Goal: Information Seeking & Learning: Find contact information

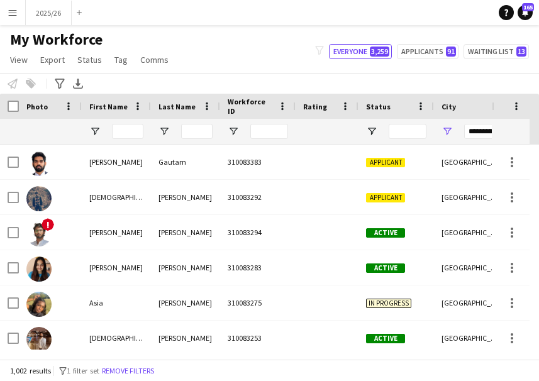
click at [117, 123] on div at bounding box center [127, 131] width 31 height 25
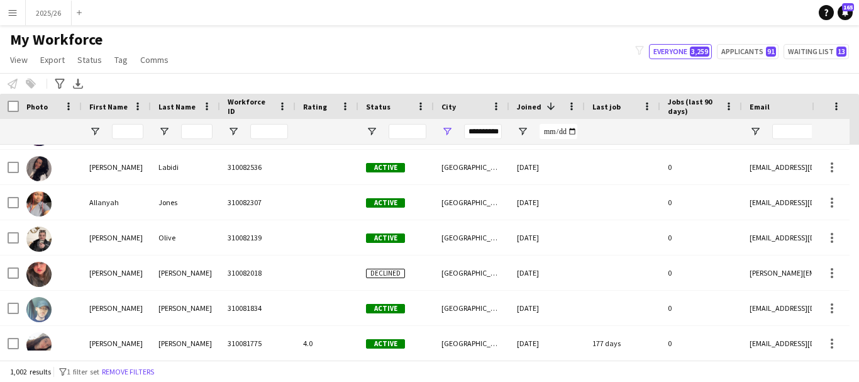
scroll to position [511, 0]
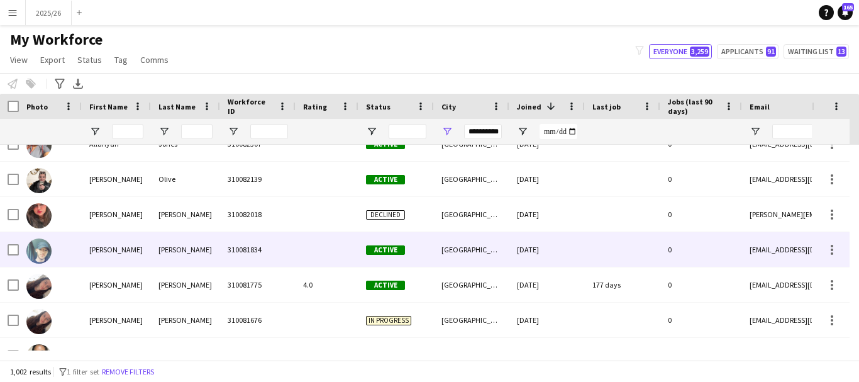
click at [475, 251] on div "Nottingham" at bounding box center [471, 249] width 75 height 35
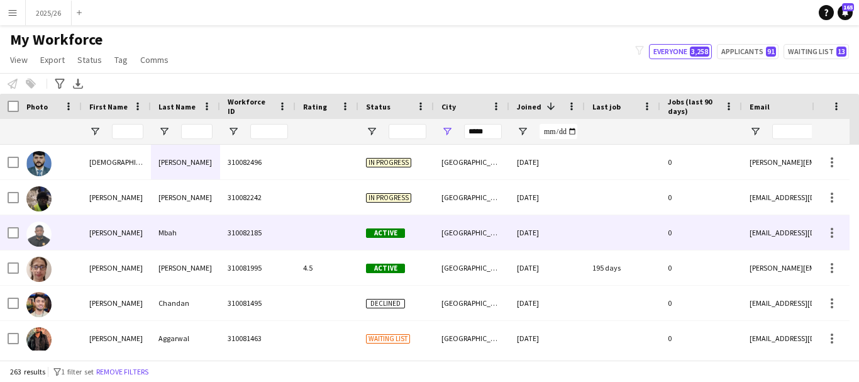
click at [333, 231] on div at bounding box center [327, 232] width 63 height 35
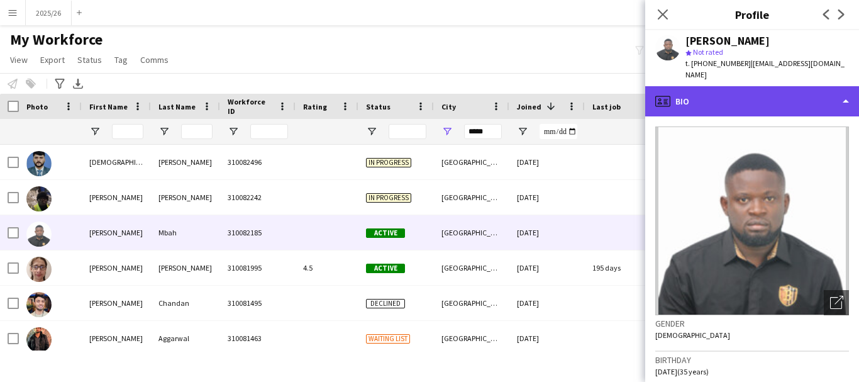
click at [769, 86] on div "profile Bio" at bounding box center [752, 101] width 214 height 30
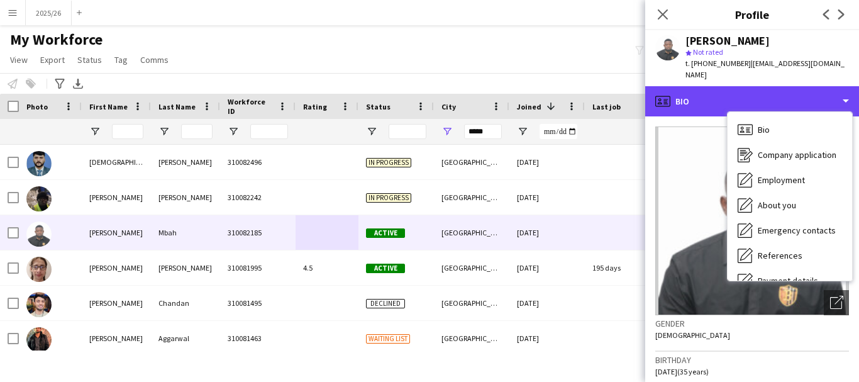
scroll to position [143, 0]
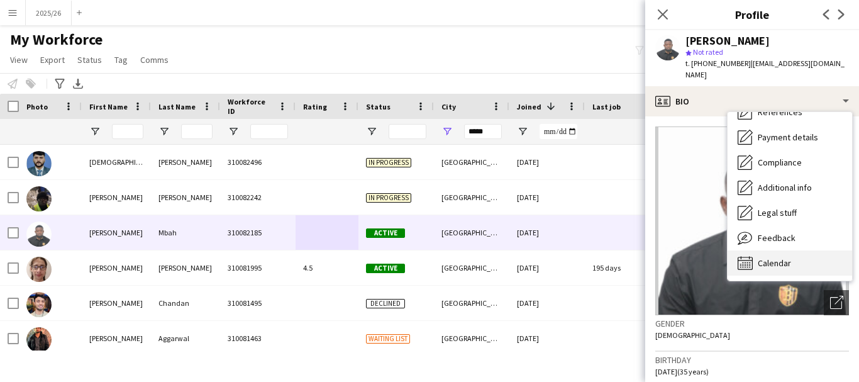
click at [784, 257] on span "Calendar" at bounding box center [774, 262] width 33 height 11
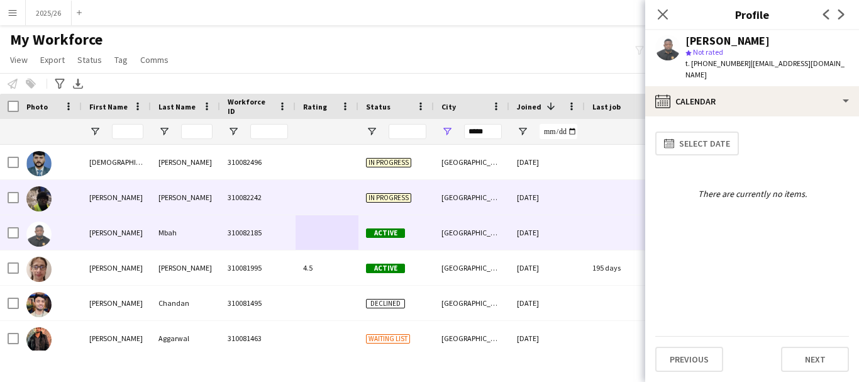
click at [331, 204] on div at bounding box center [327, 197] width 63 height 35
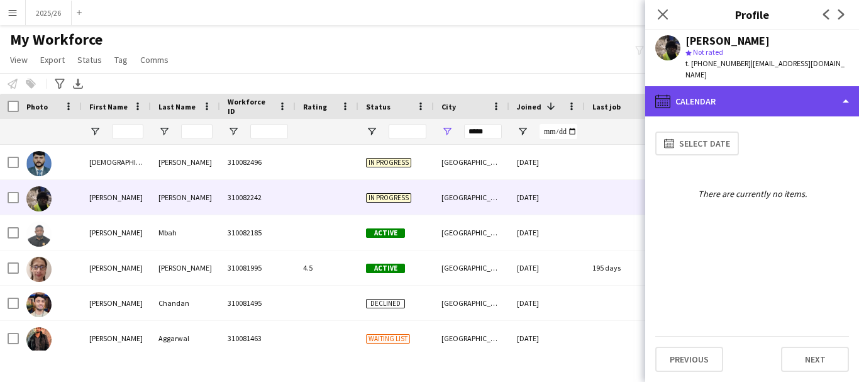
click at [689, 91] on div "calendar-full Calendar" at bounding box center [752, 101] width 214 height 30
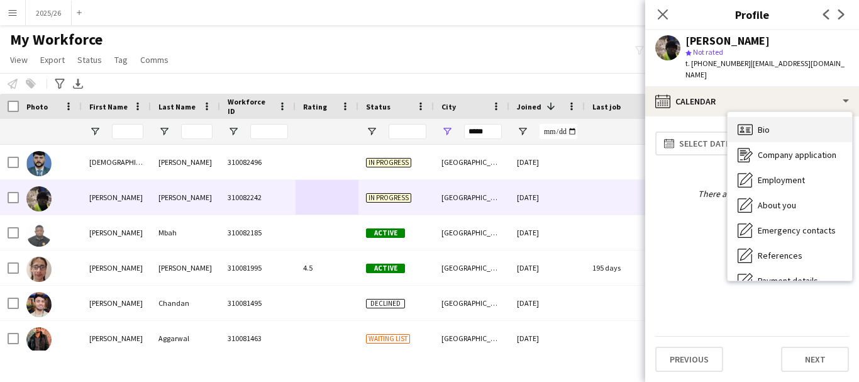
click at [760, 124] on span "Bio" at bounding box center [764, 129] width 12 height 11
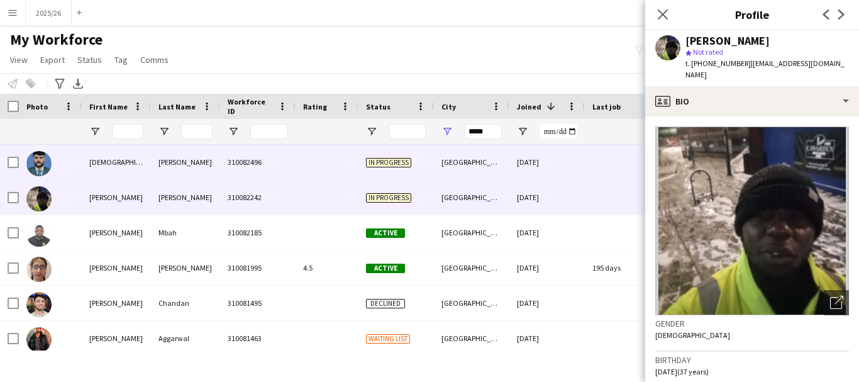
click at [510, 164] on div "10-05-2025" at bounding box center [546, 162] width 75 height 35
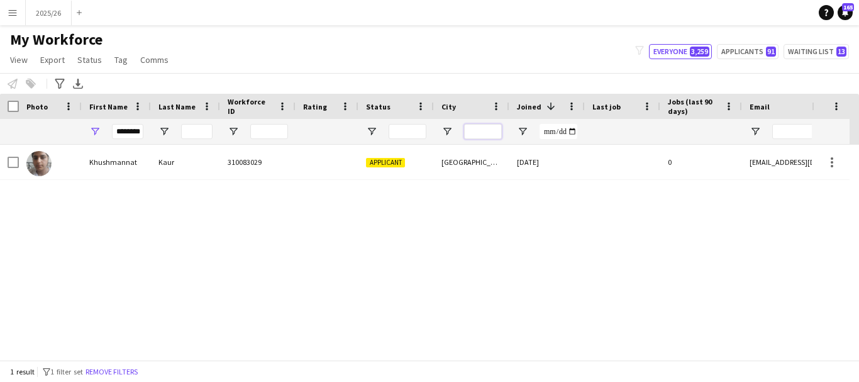
click at [494, 124] on input "City Filter Input" at bounding box center [483, 131] width 38 height 15
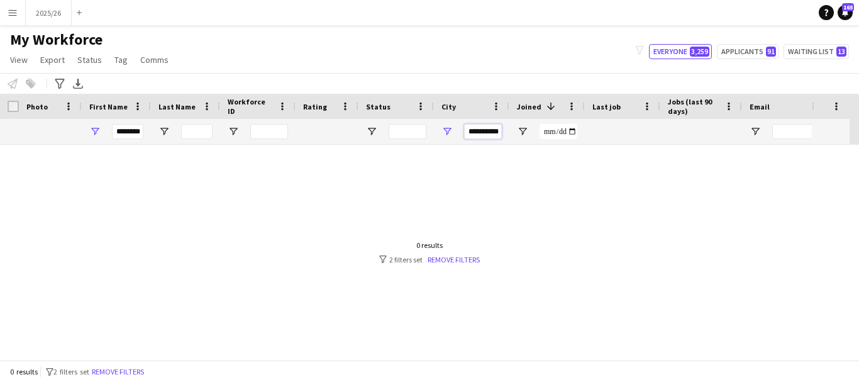
type input "**********"
click at [131, 142] on div "********" at bounding box center [127, 131] width 31 height 25
click at [123, 136] on input "********" at bounding box center [127, 131] width 31 height 15
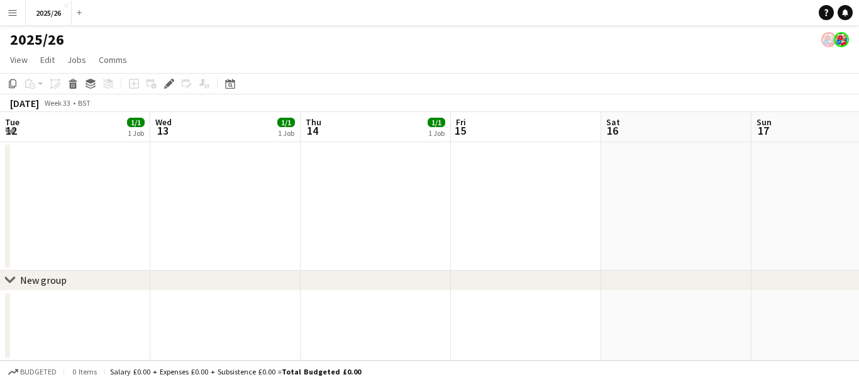
scroll to position [0, 433]
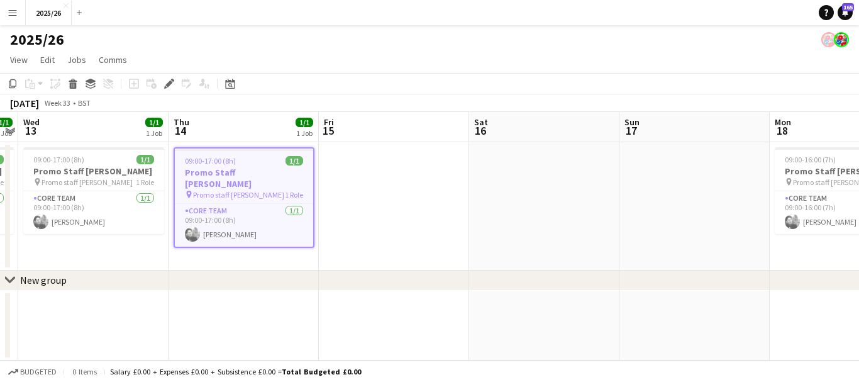
click at [15, 14] on app-icon "Menu" at bounding box center [13, 13] width 10 height 10
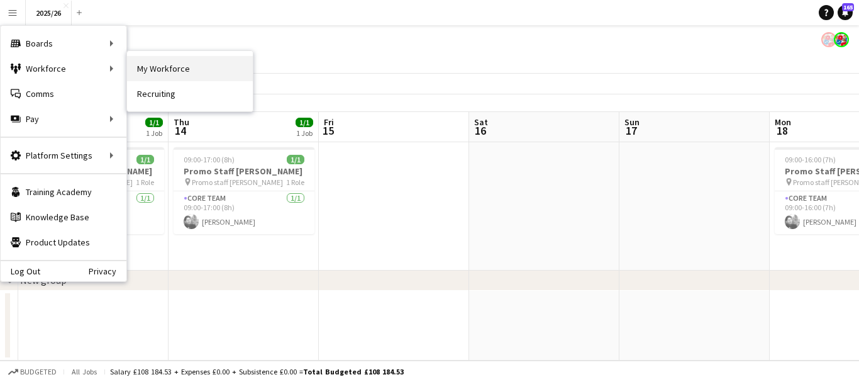
click at [180, 67] on link "My Workforce" at bounding box center [190, 68] width 126 height 25
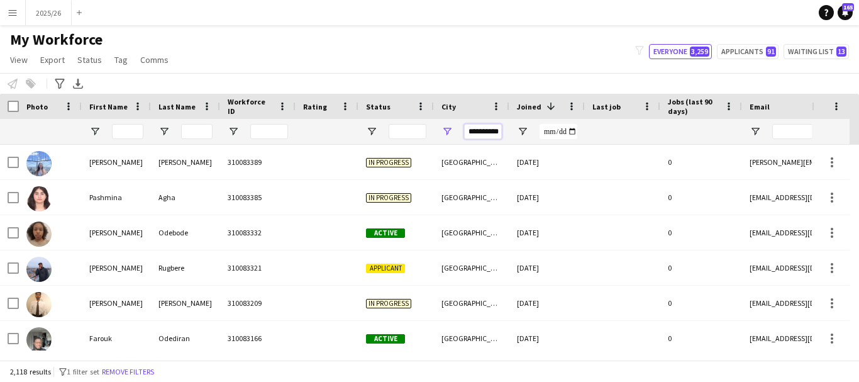
click at [479, 130] on input "**********" at bounding box center [483, 131] width 38 height 15
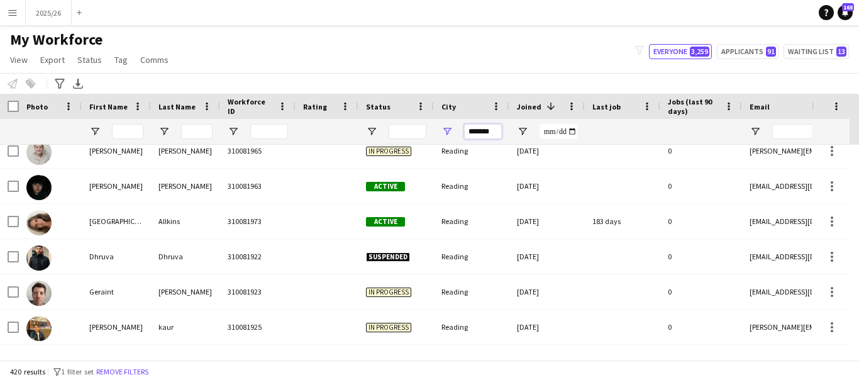
scroll to position [719, 0]
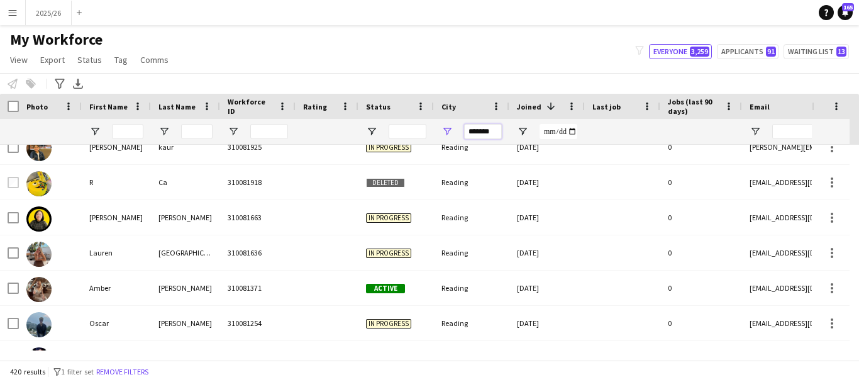
type input "*******"
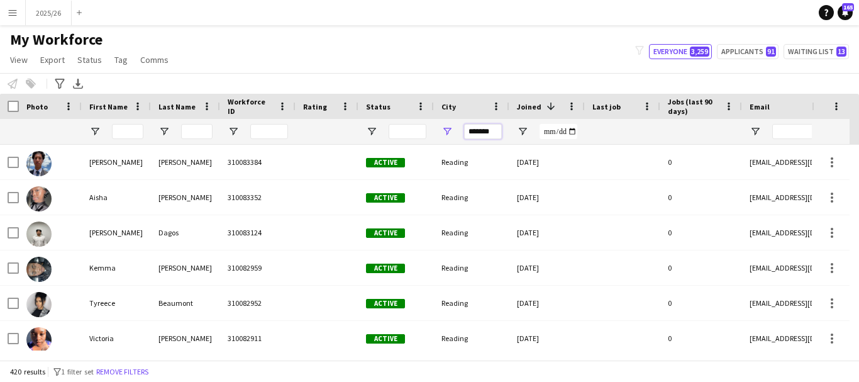
click at [491, 135] on input "*******" at bounding box center [483, 131] width 38 height 15
drag, startPoint x: 499, startPoint y: 135, endPoint x: 360, endPoint y: 131, distance: 138.4
click at [360, 132] on div at bounding box center [681, 131] width 1363 height 25
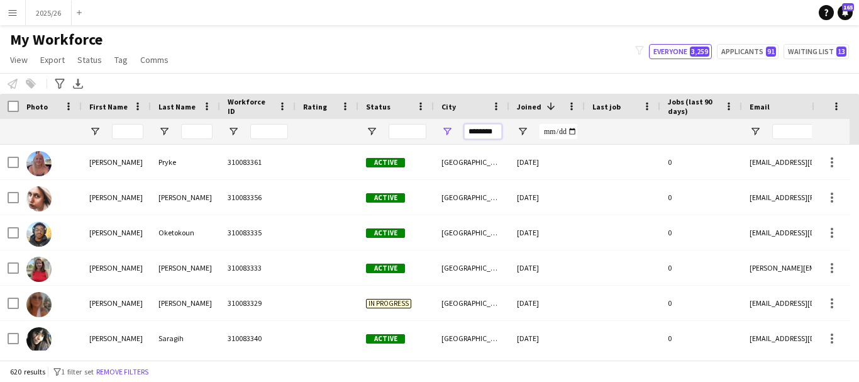
type input "********"
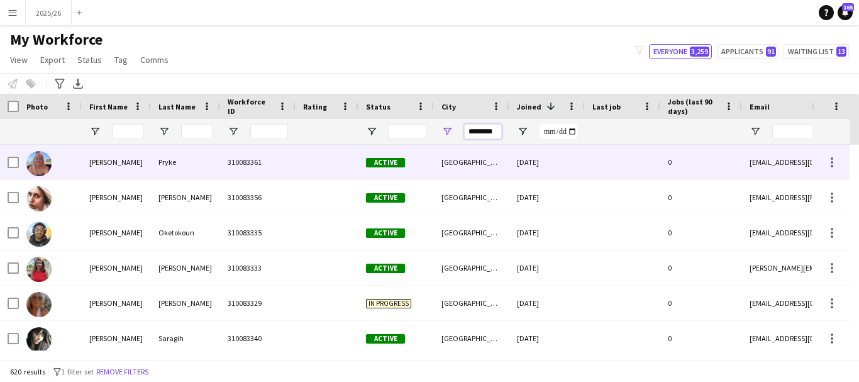
drag, startPoint x: 497, startPoint y: 136, endPoint x: 386, endPoint y: 157, distance: 113.1
click at [390, 161] on div "Workforce Details Photo First Name" at bounding box center [429, 227] width 859 height 266
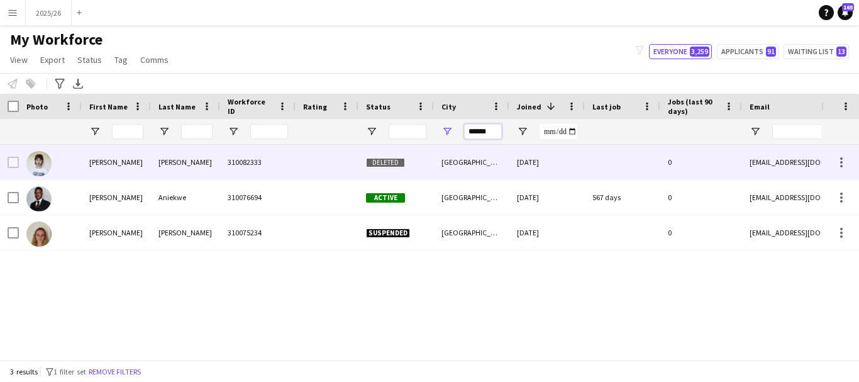
type input "*****"
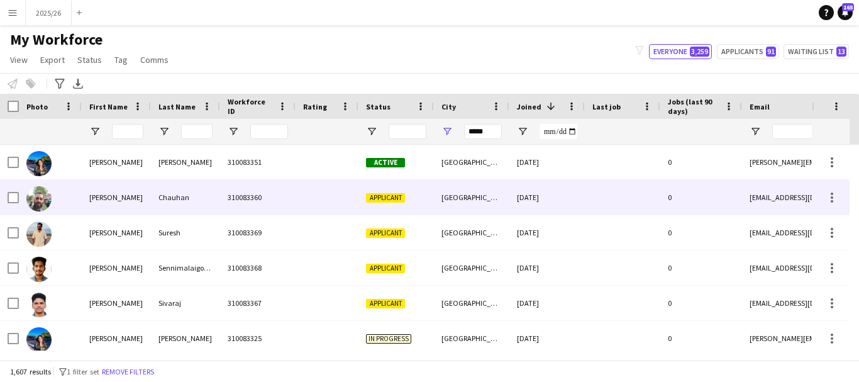
click at [477, 202] on div "[GEOGRAPHIC_DATA]" at bounding box center [471, 197] width 75 height 35
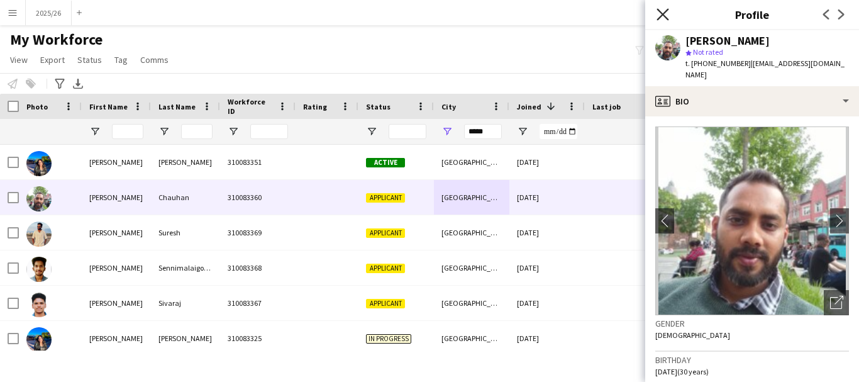
click at [658, 12] on icon "Close pop-in" at bounding box center [663, 14] width 12 height 12
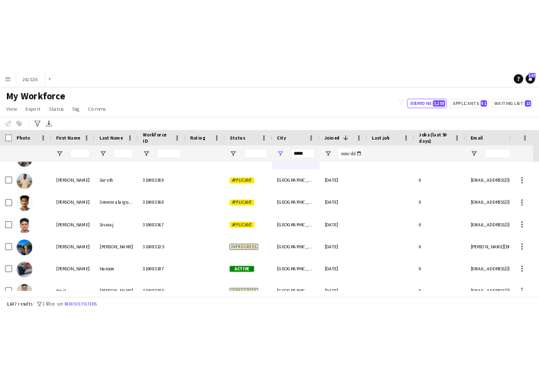
scroll to position [33, 0]
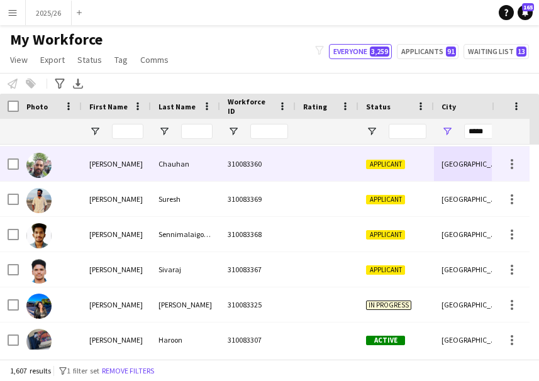
click at [390, 179] on div "Applicant" at bounding box center [395, 164] width 75 height 35
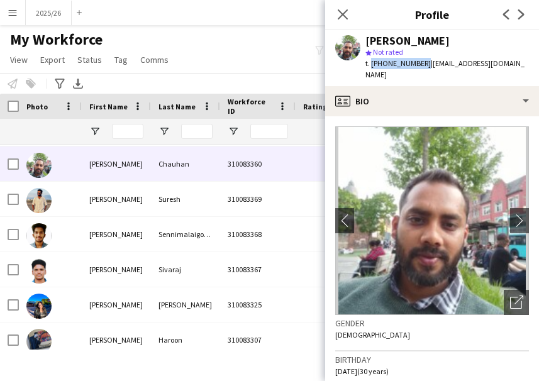
drag, startPoint x: 419, startPoint y: 64, endPoint x: 370, endPoint y: 66, distance: 49.7
click at [370, 66] on span "t. +447587320928" at bounding box center [397, 62] width 65 height 9
copy span "+447587320928"
click at [336, 15] on icon "Close pop-in" at bounding box center [342, 14] width 12 height 12
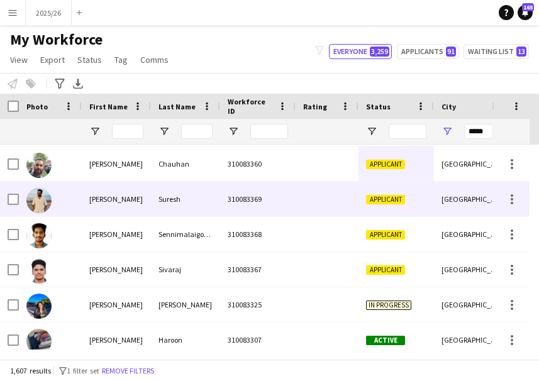
click at [280, 197] on div "310083369" at bounding box center [257, 199] width 75 height 35
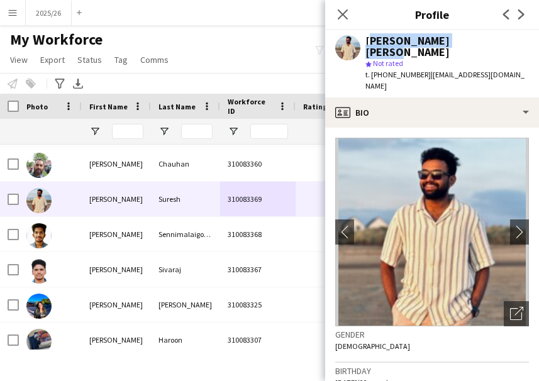
drag, startPoint x: 481, startPoint y: 44, endPoint x: 368, endPoint y: 45, distance: 113.2
click at [368, 45] on div "Keshav Kumar Suresh" at bounding box center [447, 46] width 164 height 23
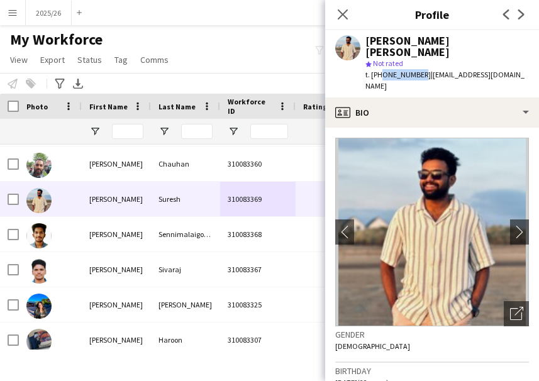
drag, startPoint x: 418, startPoint y: 64, endPoint x: 379, endPoint y: 62, distance: 39.6
click at [379, 70] on span "t. +447379546333" at bounding box center [397, 74] width 65 height 9
click at [412, 70] on span "t. +447379546333" at bounding box center [397, 74] width 65 height 9
drag, startPoint x: 422, startPoint y: 64, endPoint x: 372, endPoint y: 67, distance: 50.4
click at [372, 69] on div "t. +447379546333 | keshavsuresh1234@gmail.com" at bounding box center [447, 80] width 164 height 23
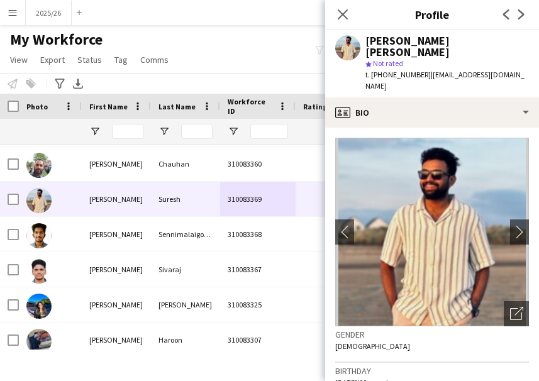
copy span "+447379546333"
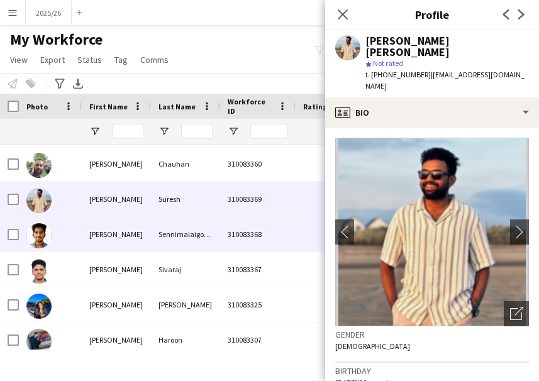
click at [202, 240] on div "Sennimalaigoundenpudur Muthusamy" at bounding box center [185, 234] width 69 height 35
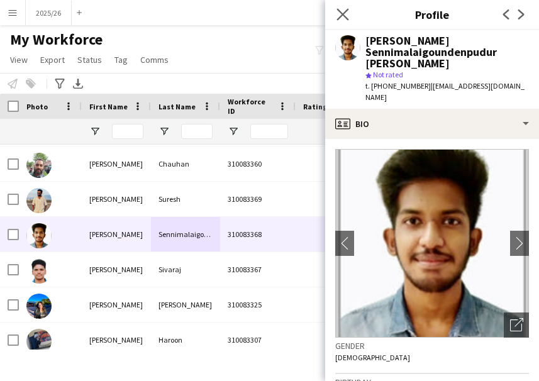
click at [335, 14] on app-icon "Close pop-in" at bounding box center [343, 15] width 18 height 18
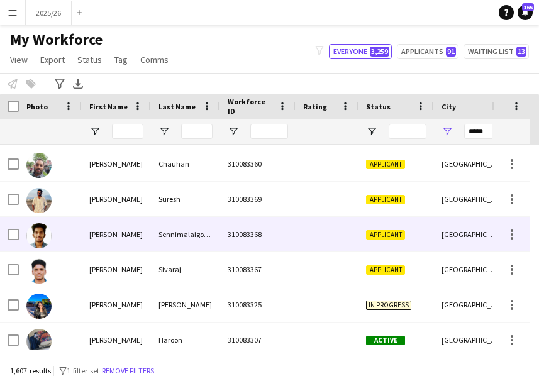
click at [340, 230] on div at bounding box center [327, 234] width 63 height 35
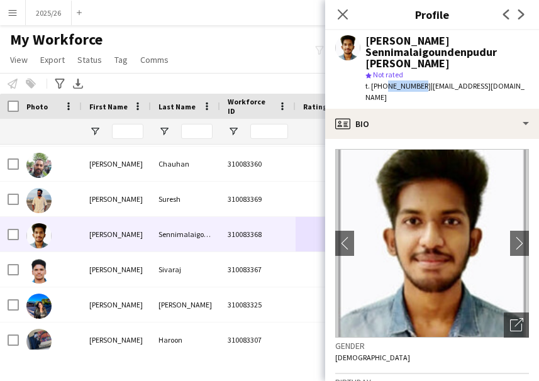
drag, startPoint x: 418, startPoint y: 82, endPoint x: 382, endPoint y: 85, distance: 35.9
click at [382, 85] on span "t. +447901387145" at bounding box center [397, 85] width 65 height 9
click at [415, 85] on span "t. +447901387145" at bounding box center [397, 85] width 65 height 9
drag, startPoint x: 421, startPoint y: 87, endPoint x: 372, endPoint y: 91, distance: 49.8
click at [372, 91] on div "t. +447901387145 | 17pavithran@gmail.com" at bounding box center [447, 91] width 164 height 23
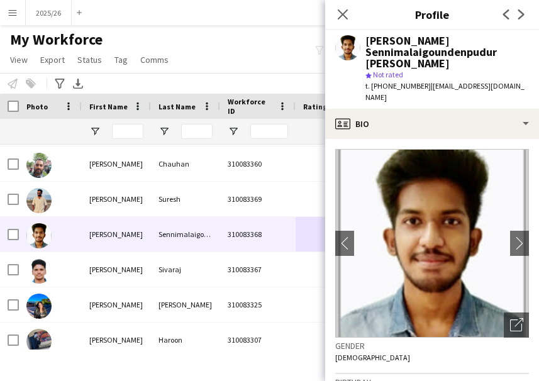
copy span "+447901387145"
click at [330, 26] on div "Close pop-in" at bounding box center [342, 14] width 35 height 29
click at [345, 13] on icon at bounding box center [342, 14] width 12 height 12
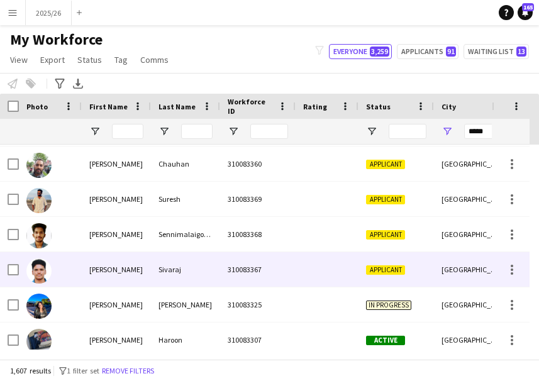
click at [333, 270] on div at bounding box center [327, 269] width 63 height 35
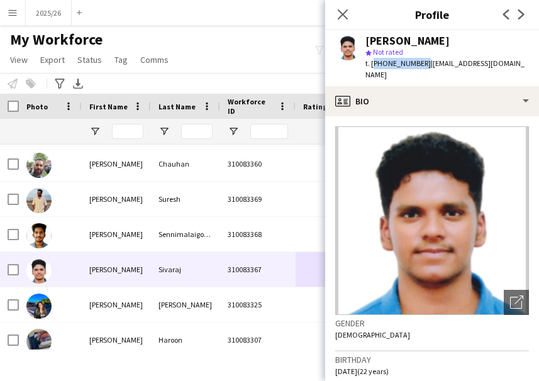
drag, startPoint x: 420, startPoint y: 64, endPoint x: 373, endPoint y: 63, distance: 47.2
click at [373, 63] on span "t. +447899125023" at bounding box center [397, 62] width 65 height 9
copy span "+447899125023"
click at [336, 14] on icon "Close pop-in" at bounding box center [342, 14] width 12 height 12
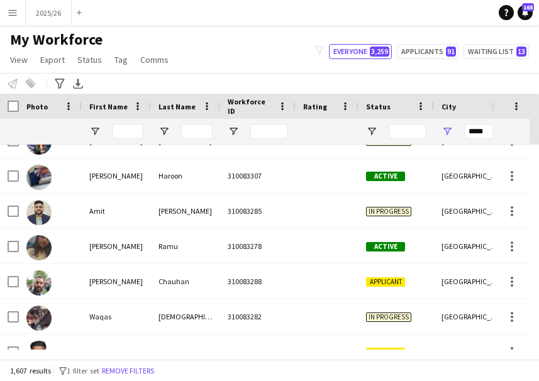
scroll to position [0, 0]
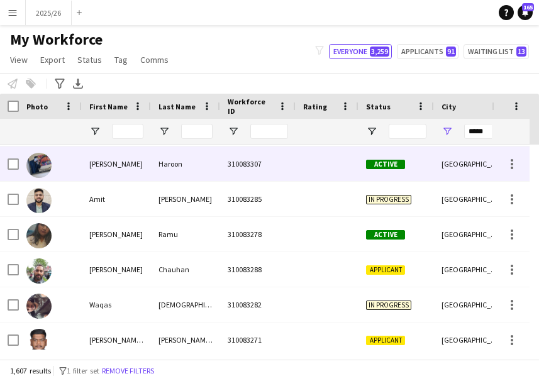
click at [343, 169] on div at bounding box center [327, 164] width 63 height 35
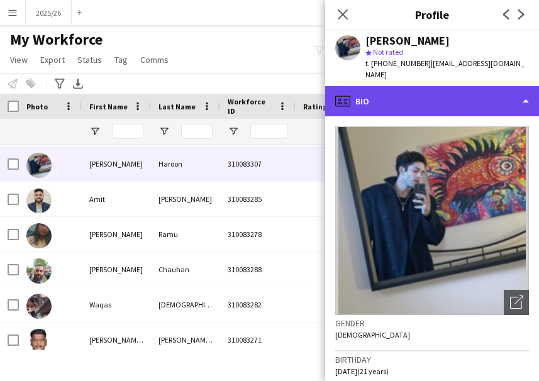
click at [469, 91] on div "profile Bio" at bounding box center [432, 101] width 214 height 30
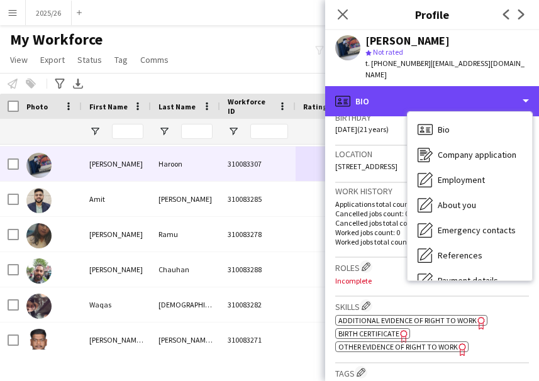
scroll to position [143, 0]
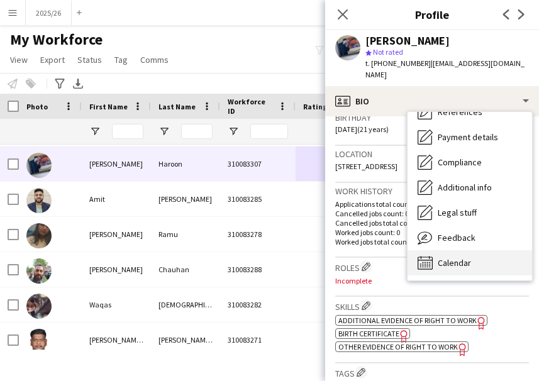
click at [501, 251] on div "Calendar Calendar" at bounding box center [470, 262] width 125 height 25
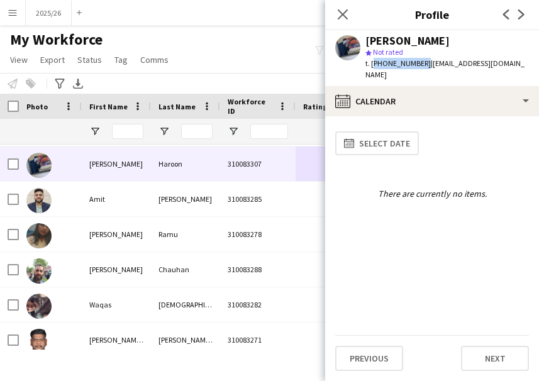
drag, startPoint x: 420, startPoint y: 65, endPoint x: 372, endPoint y: 65, distance: 47.8
click at [372, 65] on span "t. +447899031662" at bounding box center [397, 62] width 65 height 9
copy span "+447899031662"
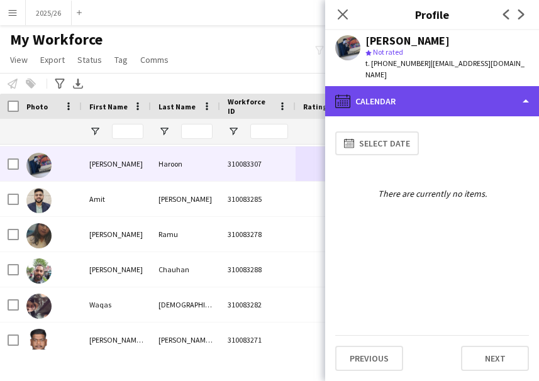
click at [461, 89] on div "calendar-full Calendar" at bounding box center [432, 101] width 214 height 30
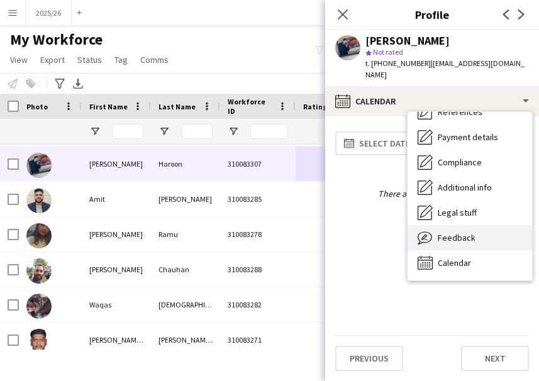
click at [487, 233] on div "Feedback Feedback" at bounding box center [470, 237] width 125 height 25
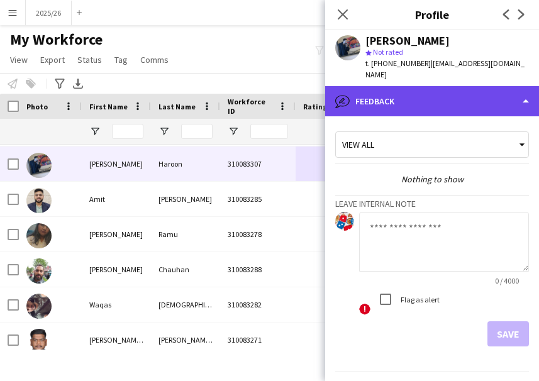
click at [455, 88] on div "bubble-pencil Feedback" at bounding box center [432, 101] width 214 height 30
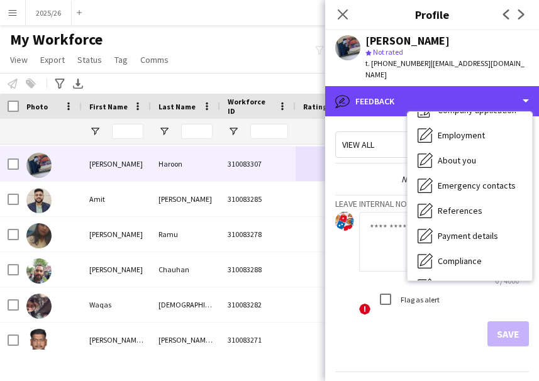
scroll to position [0, 0]
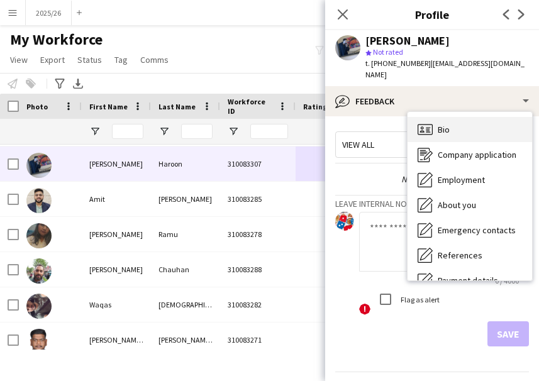
click at [483, 118] on div "Bio Bio" at bounding box center [470, 129] width 125 height 25
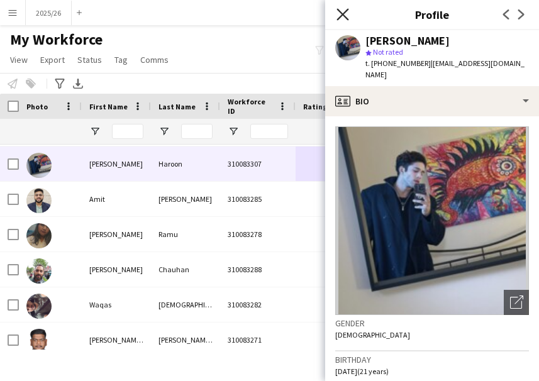
click at [342, 11] on icon "Close pop-in" at bounding box center [342, 14] width 12 height 12
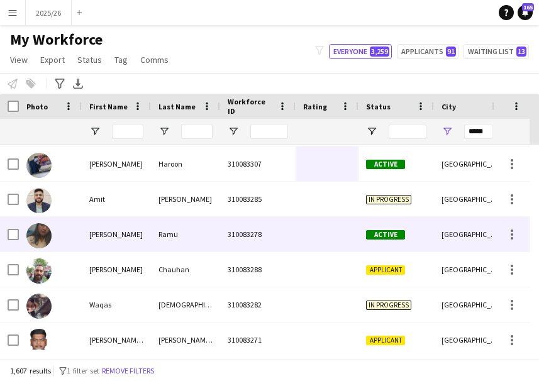
click at [343, 232] on div at bounding box center [327, 234] width 63 height 35
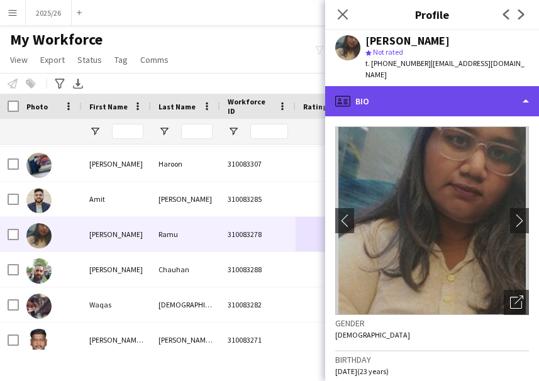
click at [448, 88] on div "profile Bio" at bounding box center [432, 101] width 214 height 30
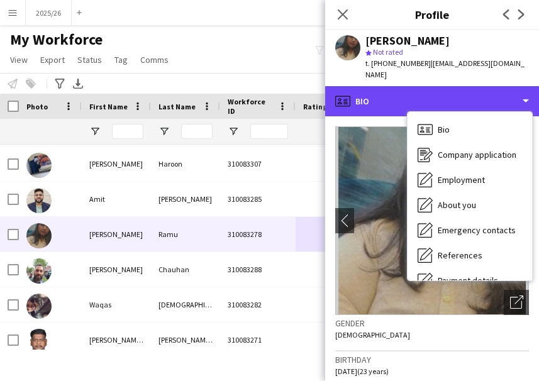
scroll to position [143, 0]
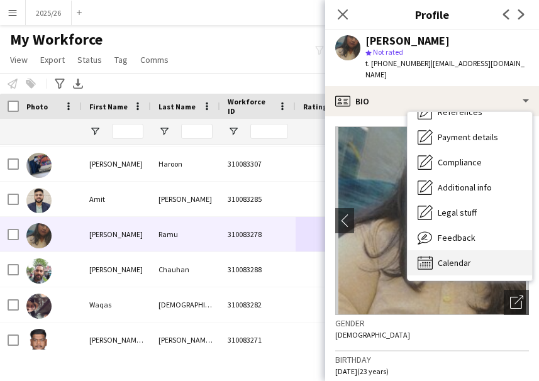
click at [473, 253] on div "Calendar Calendar" at bounding box center [470, 262] width 125 height 25
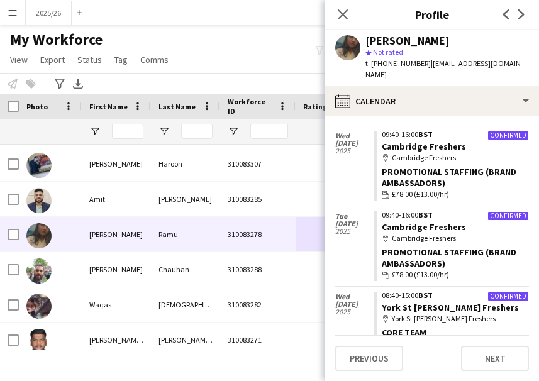
scroll to position [43, 0]
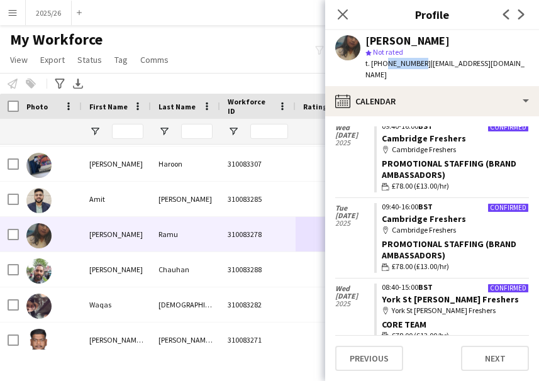
drag, startPoint x: 418, startPoint y: 64, endPoint x: 380, endPoint y: 64, distance: 37.7
click at [382, 64] on span "t. +447554899905" at bounding box center [397, 62] width 65 height 9
drag, startPoint x: 419, startPoint y: 64, endPoint x: 372, endPoint y: 65, distance: 46.6
click at [372, 65] on span "t. +447554899905" at bounding box center [397, 62] width 65 height 9
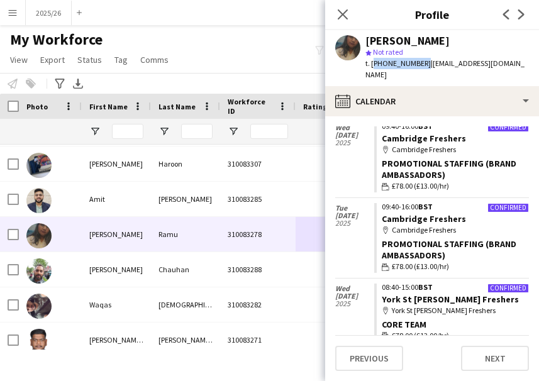
copy span "+447554899905"
click at [348, 15] on icon "Close pop-in" at bounding box center [342, 14] width 12 height 12
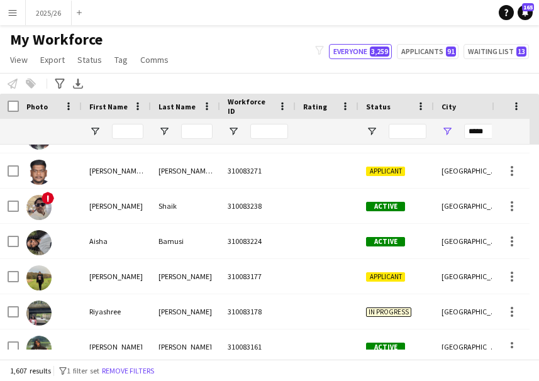
scroll to position [386, 0]
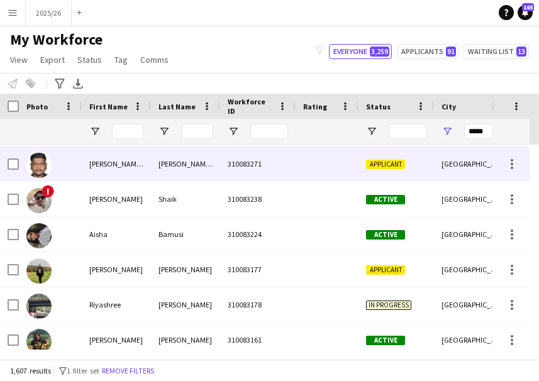
click at [275, 163] on div "310083271" at bounding box center [257, 164] width 75 height 35
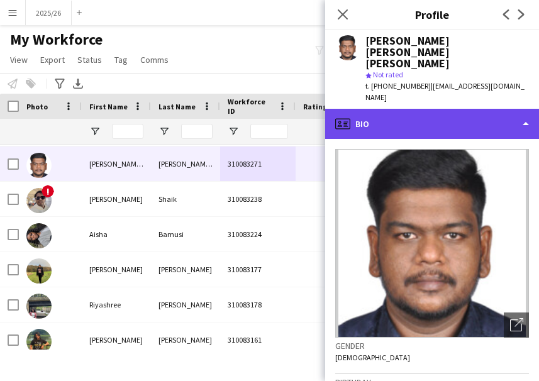
click at [440, 109] on div "profile Bio" at bounding box center [432, 124] width 214 height 30
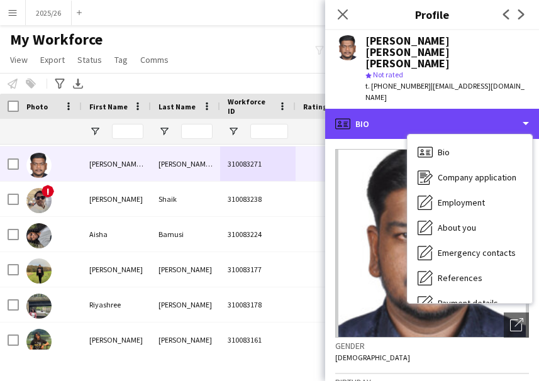
scroll to position [143, 0]
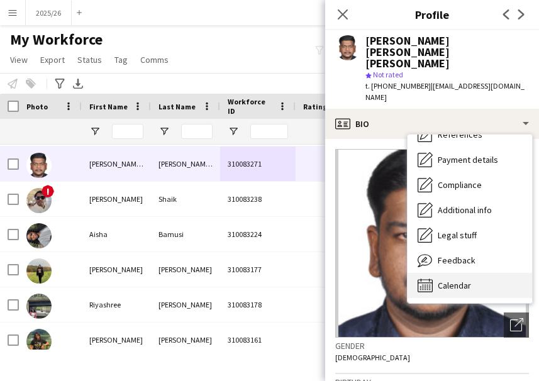
click at [460, 273] on div "Calendar Calendar" at bounding box center [470, 285] width 125 height 25
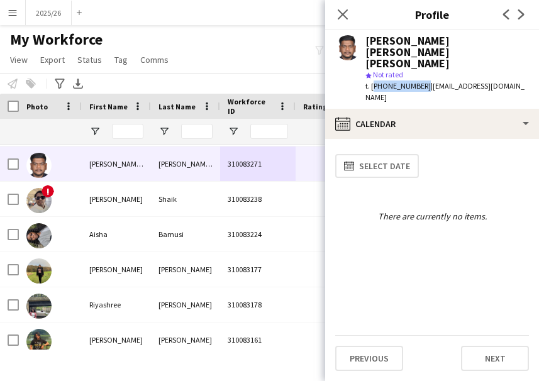
drag, startPoint x: 419, startPoint y: 73, endPoint x: 372, endPoint y: 79, distance: 48.2
click at [372, 81] on span "t. +447404204832" at bounding box center [397, 85] width 65 height 9
click at [399, 81] on span "t. +447404204832" at bounding box center [397, 85] width 65 height 9
drag, startPoint x: 421, startPoint y: 77, endPoint x: 370, endPoint y: 79, distance: 50.3
click at [370, 81] on span "t. +447404204832" at bounding box center [397, 85] width 65 height 9
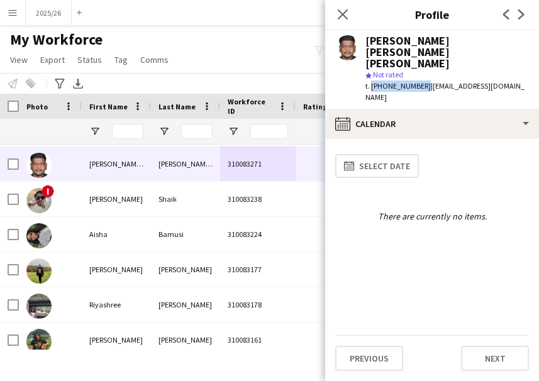
copy span "+447404204832"
click at [343, 13] on icon at bounding box center [342, 14] width 12 height 12
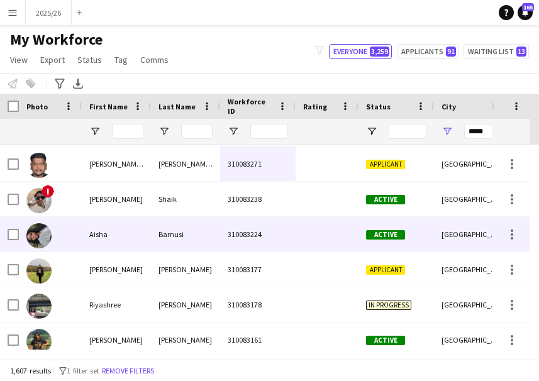
click at [314, 221] on div at bounding box center [327, 234] width 63 height 35
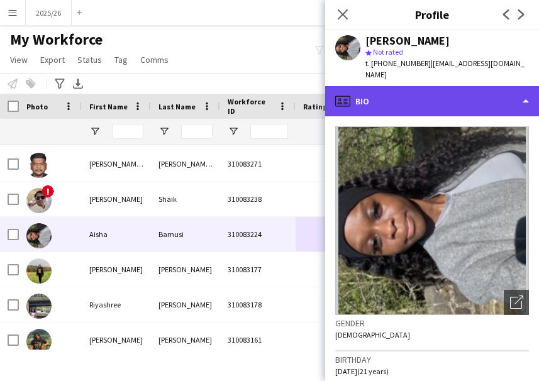
click at [475, 86] on div "profile Bio" at bounding box center [432, 101] width 214 height 30
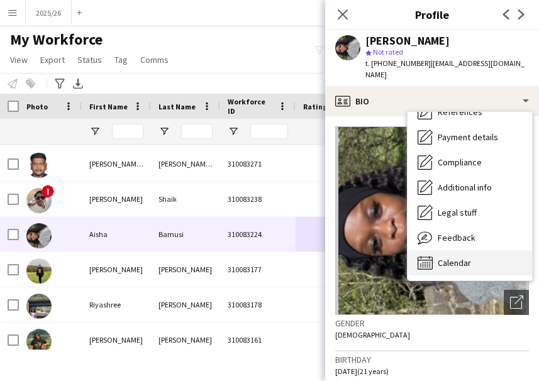
click at [475, 250] on div "Calendar Calendar" at bounding box center [470, 262] width 125 height 25
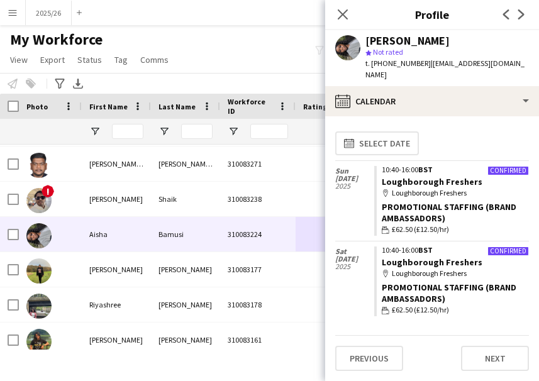
click at [417, 65] on span "t. +447375542797" at bounding box center [397, 62] width 65 height 9
drag, startPoint x: 421, startPoint y: 65, endPoint x: 371, endPoint y: 67, distance: 50.3
click at [371, 67] on div "t. +447375542797 | aishabamusi@icloud.com" at bounding box center [447, 69] width 164 height 23
copy span "+447375542797"
click at [338, 24] on div "Close pop-in" at bounding box center [342, 14] width 35 height 29
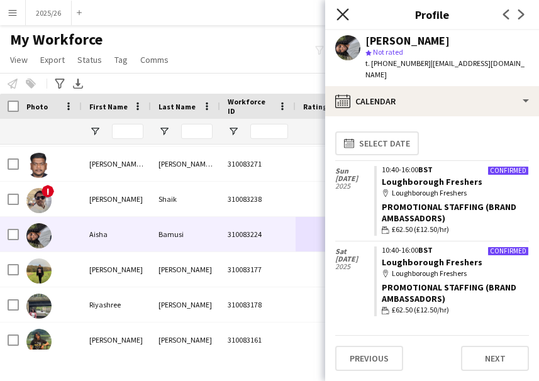
click at [343, 16] on icon "Close pop-in" at bounding box center [342, 14] width 12 height 12
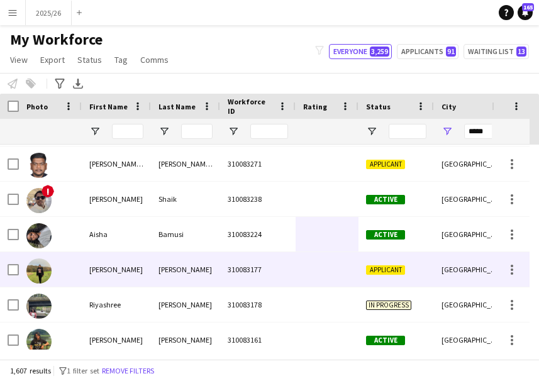
click at [324, 260] on div at bounding box center [327, 269] width 63 height 35
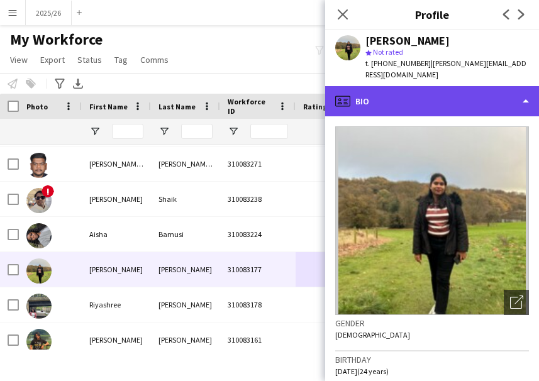
click at [471, 99] on div "profile Bio" at bounding box center [432, 101] width 214 height 30
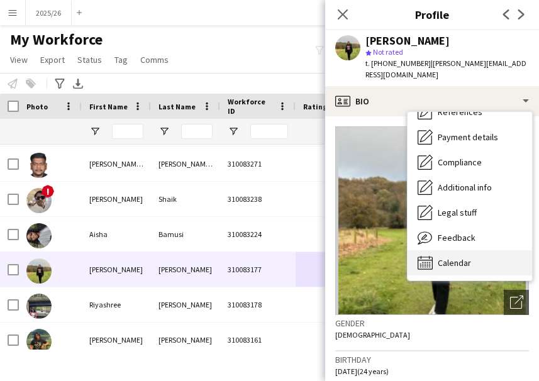
click at [496, 256] on div "Calendar Calendar" at bounding box center [470, 262] width 125 height 25
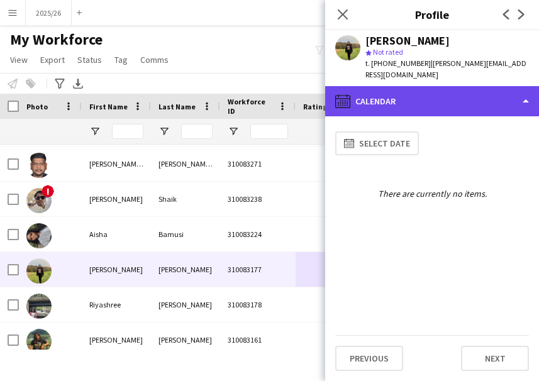
click at [462, 86] on div "calendar-full Calendar" at bounding box center [432, 101] width 214 height 30
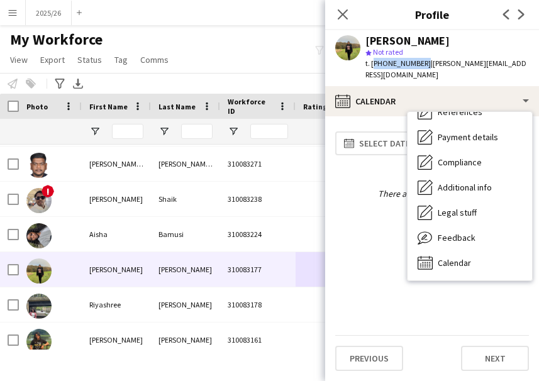
drag, startPoint x: 420, startPoint y: 62, endPoint x: 372, endPoint y: 69, distance: 48.3
click at [372, 69] on div "t. +447823763664 | lindsey.aro@gmail.com" at bounding box center [447, 69] width 164 height 23
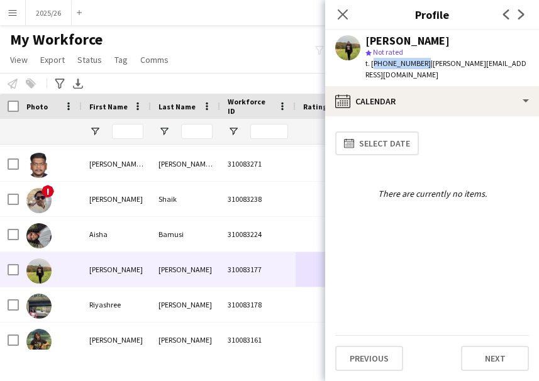
copy span "+447823763664"
click at [332, 13] on div "Close pop-in" at bounding box center [342, 14] width 35 height 29
click at [340, 16] on icon "Close pop-in" at bounding box center [342, 14] width 12 height 12
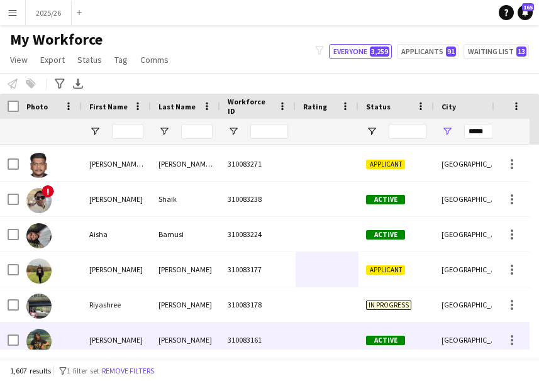
click at [317, 343] on div at bounding box center [327, 340] width 63 height 35
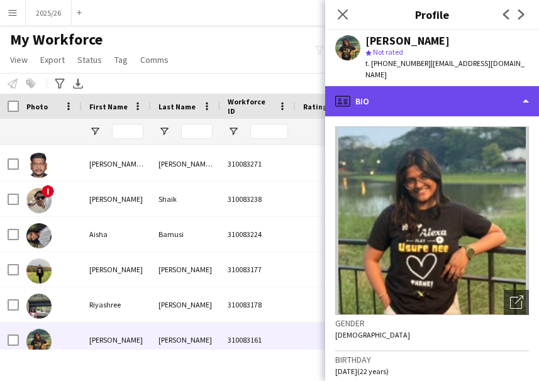
click at [466, 86] on div "profile Bio" at bounding box center [432, 101] width 214 height 30
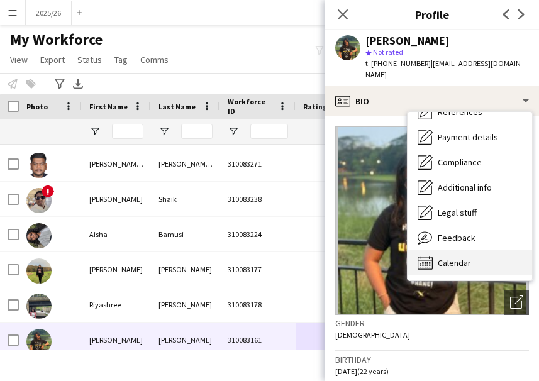
click at [484, 255] on div "Calendar Calendar" at bounding box center [470, 262] width 125 height 25
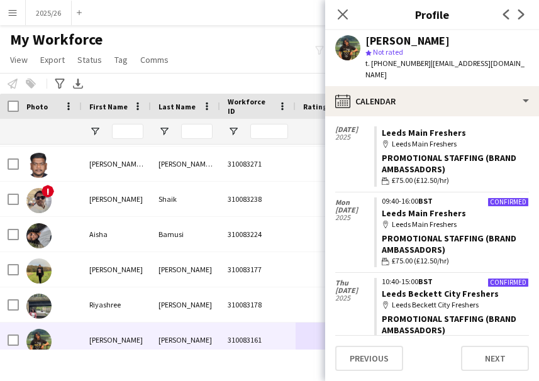
scroll to position [135, 0]
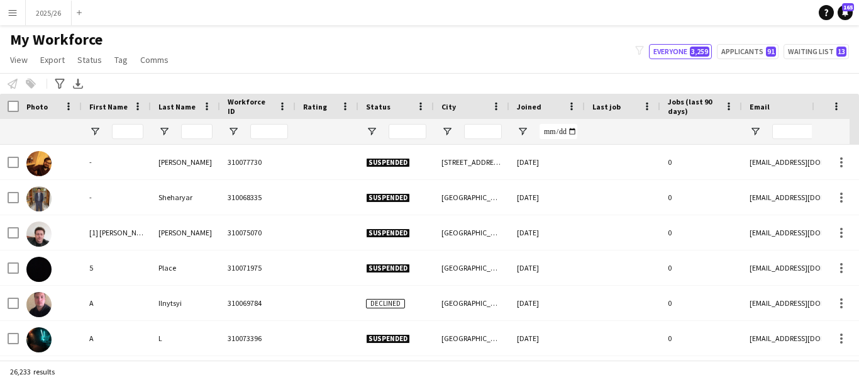
type input "*****"
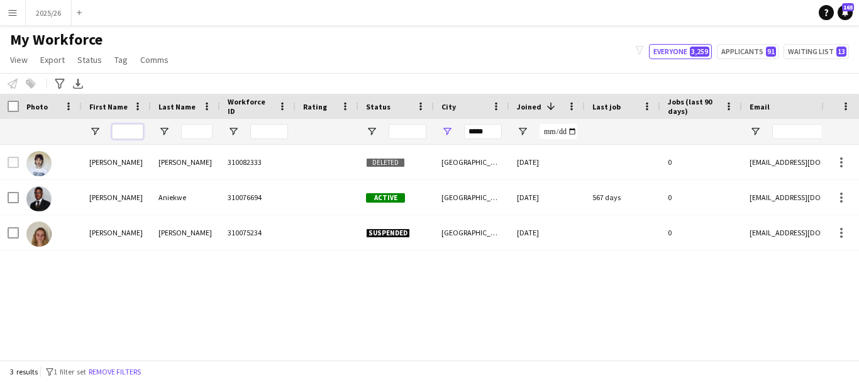
click at [123, 135] on input "First Name Filter Input" at bounding box center [127, 131] width 31 height 15
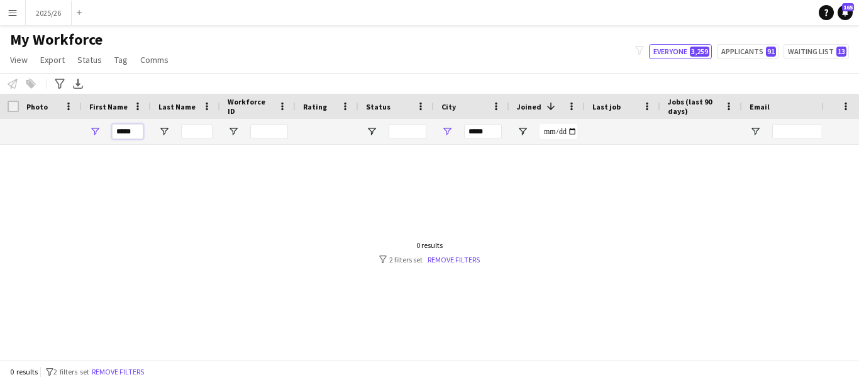
type input "*****"
click at [481, 135] on input "*****" at bounding box center [483, 131] width 38 height 15
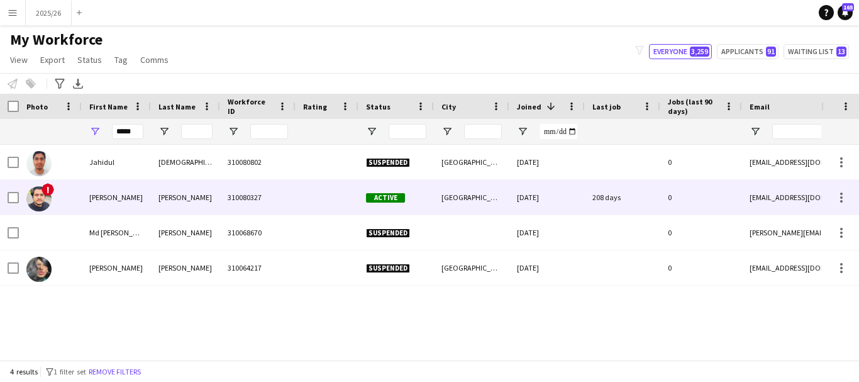
click at [471, 189] on div "[GEOGRAPHIC_DATA]" at bounding box center [471, 197] width 75 height 35
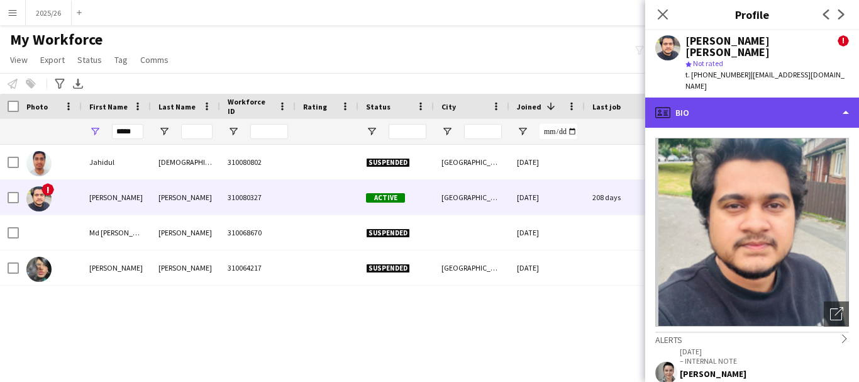
click at [772, 111] on div "profile Bio" at bounding box center [752, 112] width 214 height 30
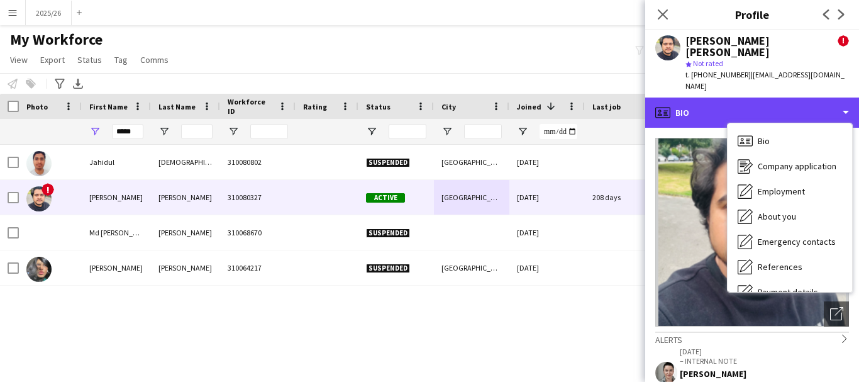
scroll to position [143, 0]
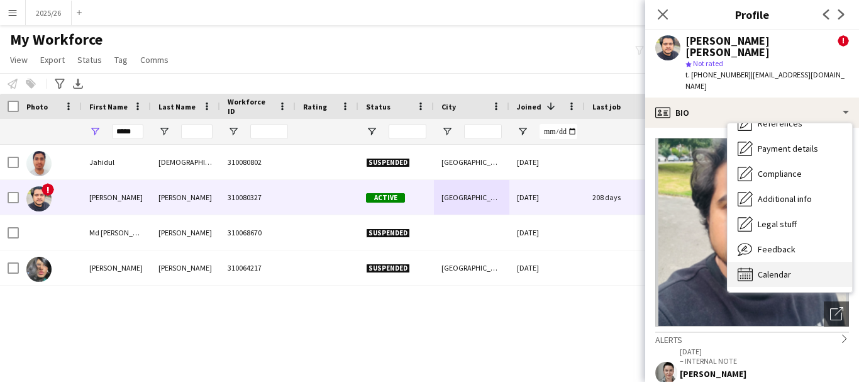
click at [786, 269] on span "Calendar" at bounding box center [774, 274] width 33 height 11
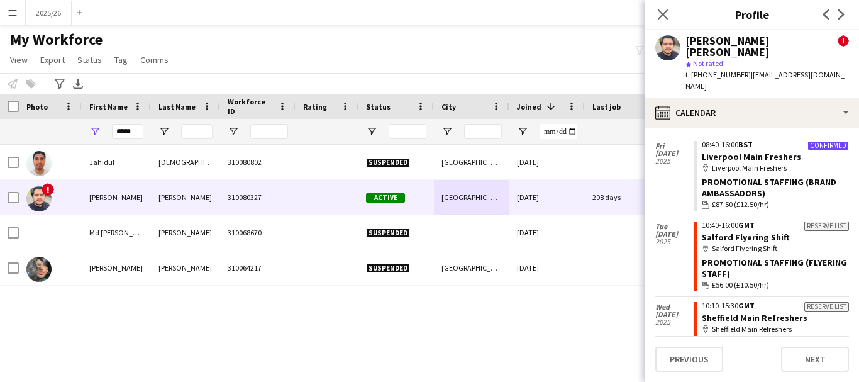
scroll to position [0, 0]
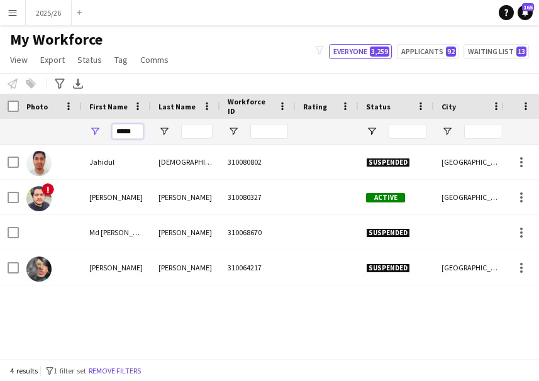
click at [133, 131] on input "*****" at bounding box center [127, 131] width 31 height 15
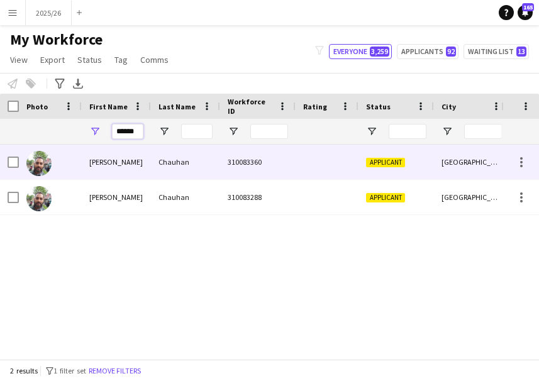
type input "******"
click at [166, 160] on div "Chauhan" at bounding box center [185, 162] width 69 height 35
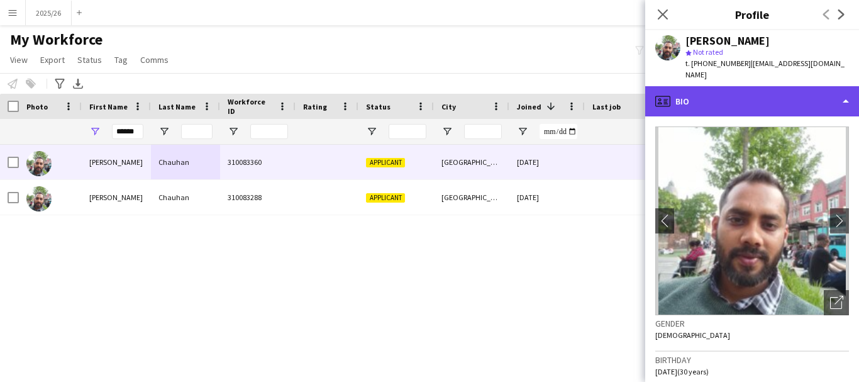
click at [538, 86] on div "profile Bio" at bounding box center [752, 101] width 214 height 30
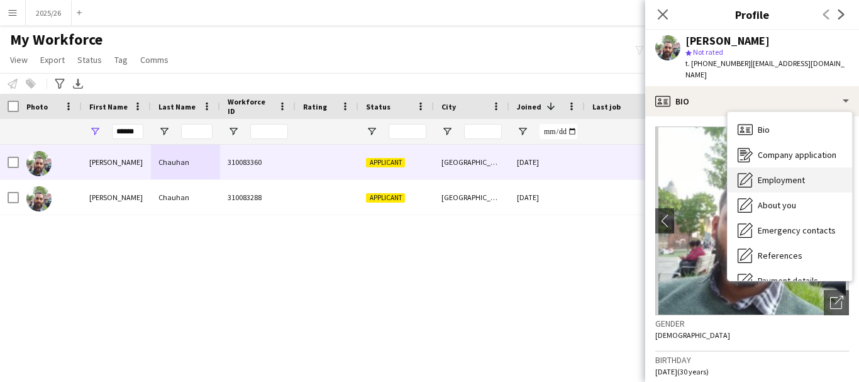
click at [538, 174] on span "Employment" at bounding box center [781, 179] width 47 height 11
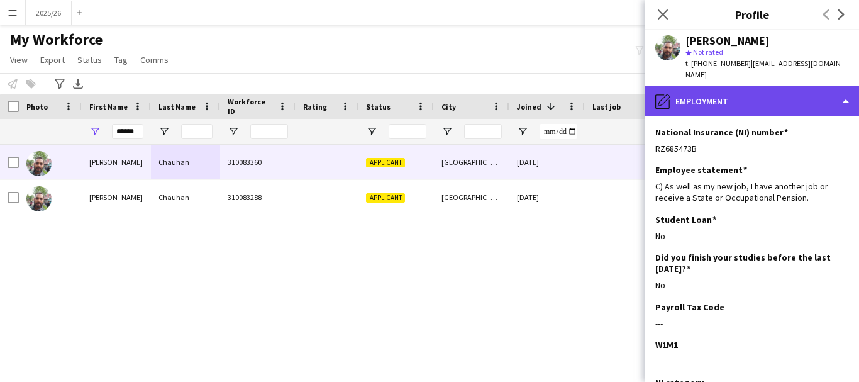
click at [538, 92] on div "pencil4 Employment" at bounding box center [752, 101] width 214 height 30
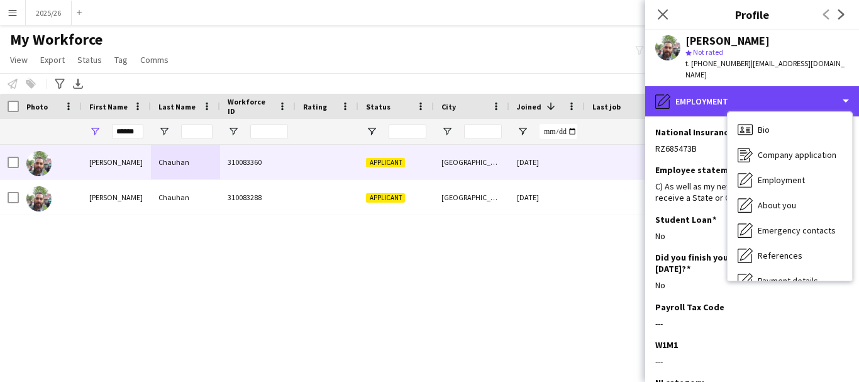
scroll to position [143, 0]
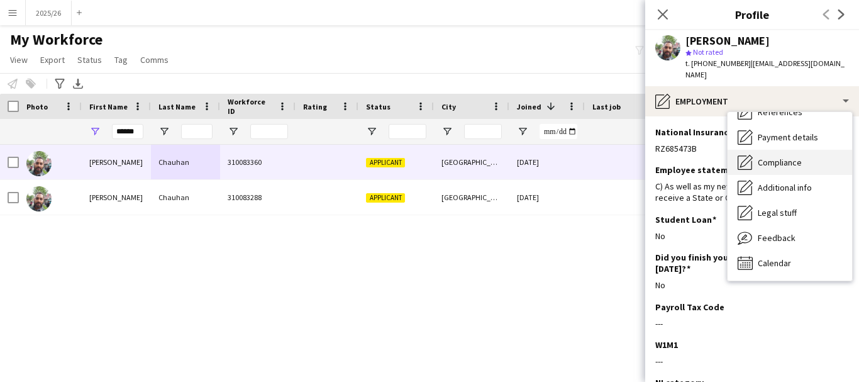
click at [538, 157] on span "Compliance" at bounding box center [780, 162] width 44 height 11
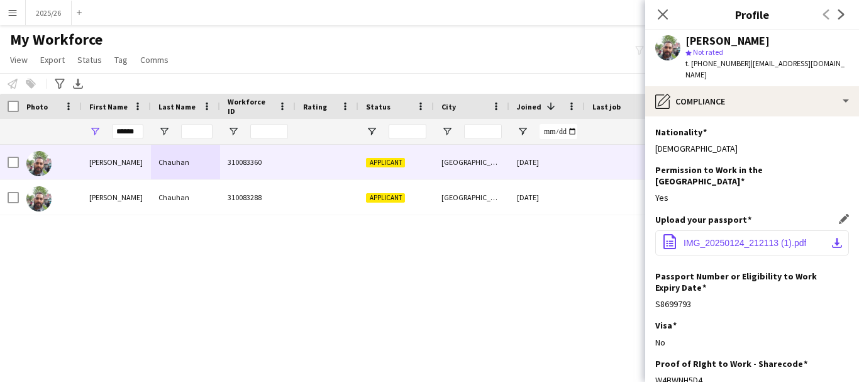
click at [538, 230] on button "office-file-sheet IMG_20250124_212113 (1).pdf download-bottom" at bounding box center [752, 242] width 194 height 25
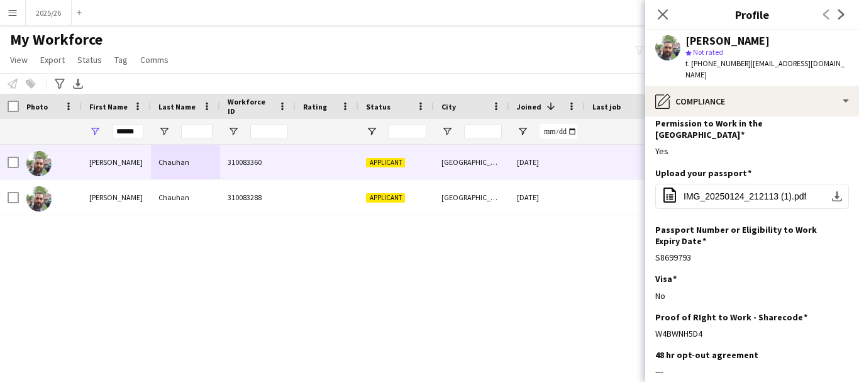
scroll to position [84, 0]
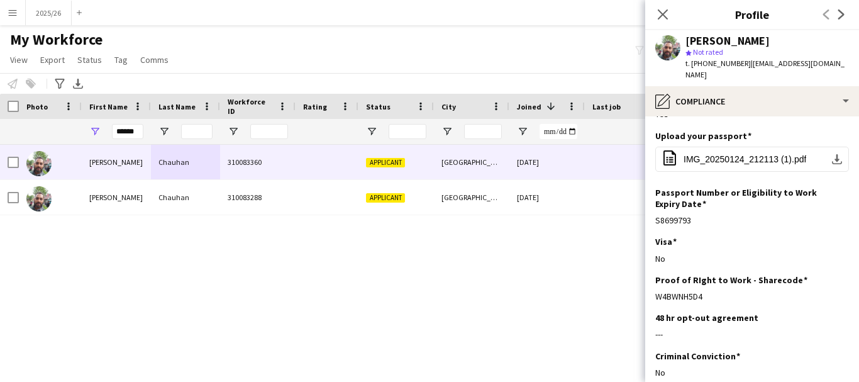
drag, startPoint x: 732, startPoint y: 276, endPoint x: 653, endPoint y: 277, distance: 78.6
click at [538, 277] on app-section-data-types "Nationality Edit this field Indian Permission to Work in the UK Edit this field…" at bounding box center [752, 248] width 214 height 265
copy div "W4BWNH5D4"
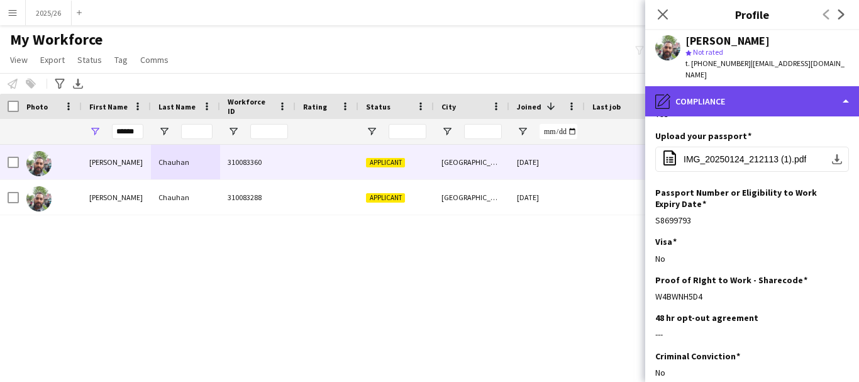
click at [538, 86] on div "pencil4 Compliance" at bounding box center [752, 101] width 214 height 30
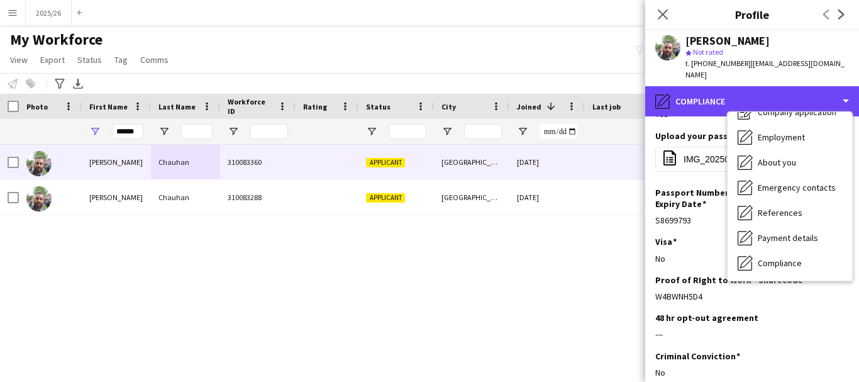
scroll to position [0, 0]
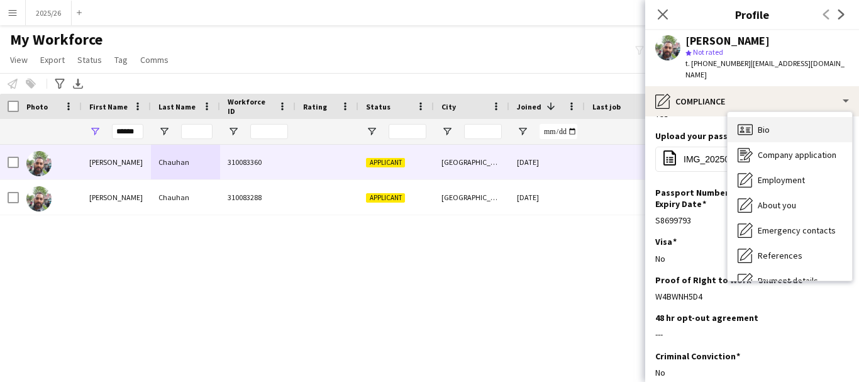
click at [538, 117] on div "Bio Bio" at bounding box center [790, 129] width 125 height 25
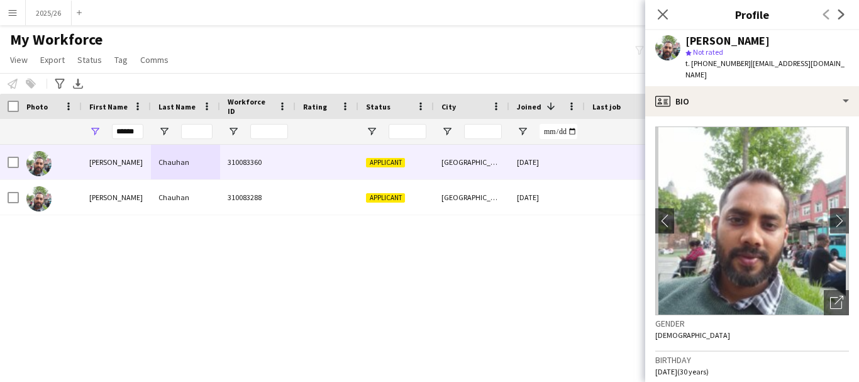
click at [472, 231] on div "Jasbir Chauhan 310083360 Applicant Leeds 19-08-2025 0 jasbirchauhan3446@gmail.c…" at bounding box center [410, 248] width 821 height 206
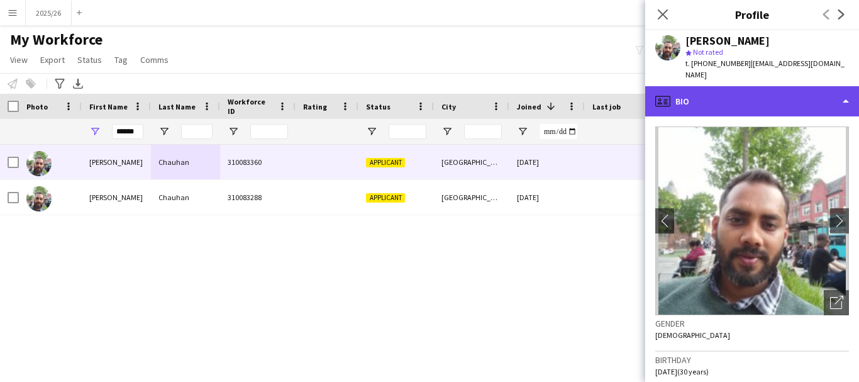
click at [538, 103] on div "profile Bio" at bounding box center [752, 101] width 214 height 30
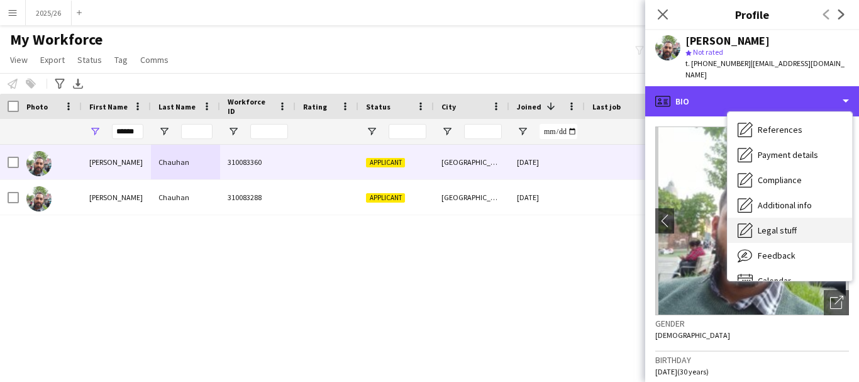
scroll to position [143, 0]
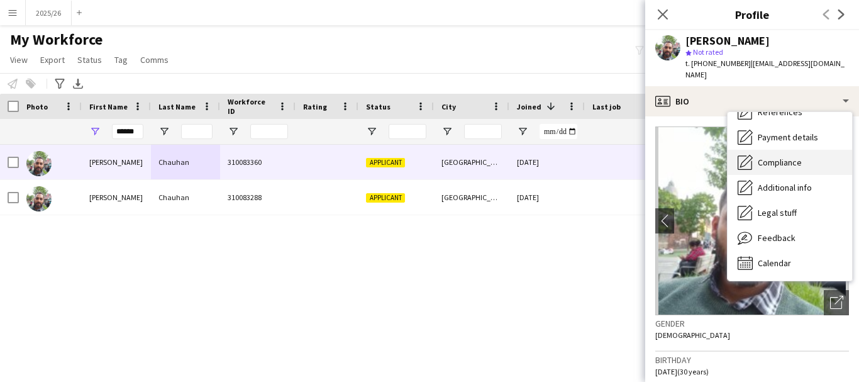
click at [538, 157] on span "Compliance" at bounding box center [780, 162] width 44 height 11
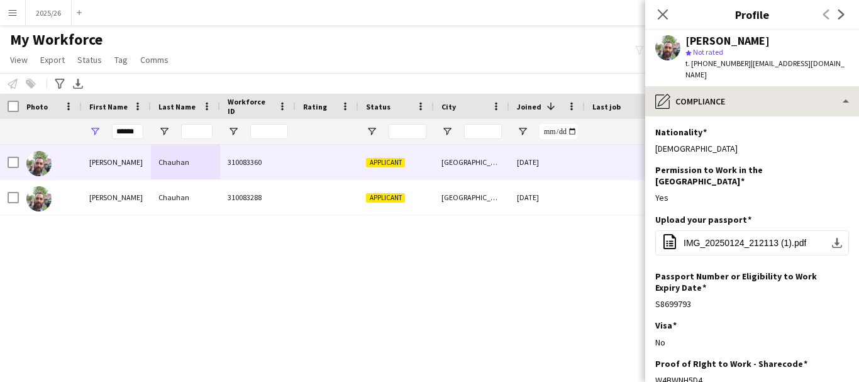
click at [459, 174] on div "Leeds" at bounding box center [471, 162] width 75 height 35
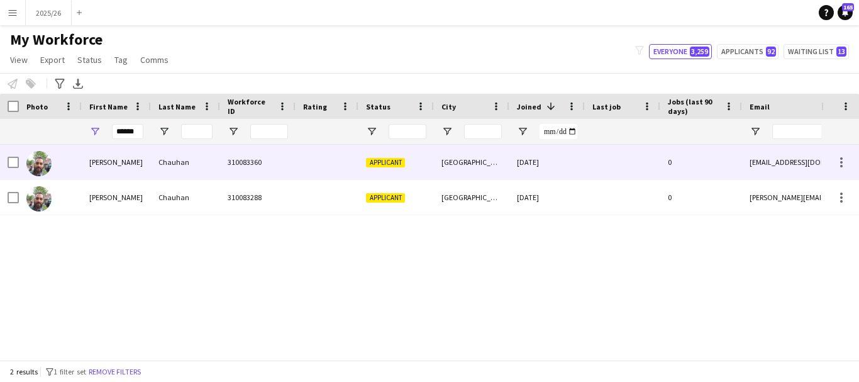
click at [538, 148] on div at bounding box center [622, 162] width 75 height 35
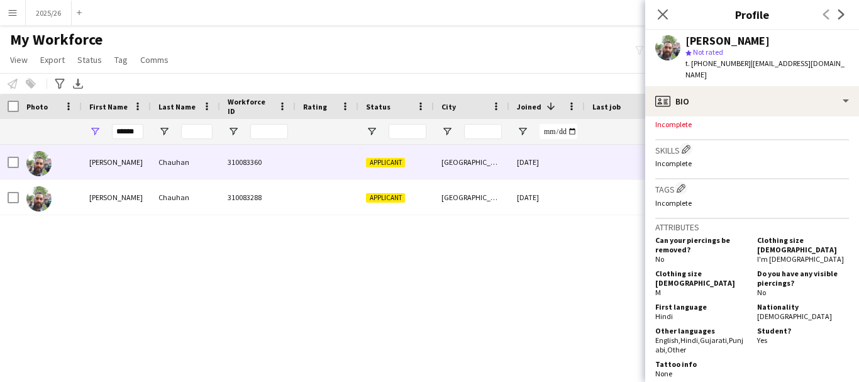
scroll to position [396, 0]
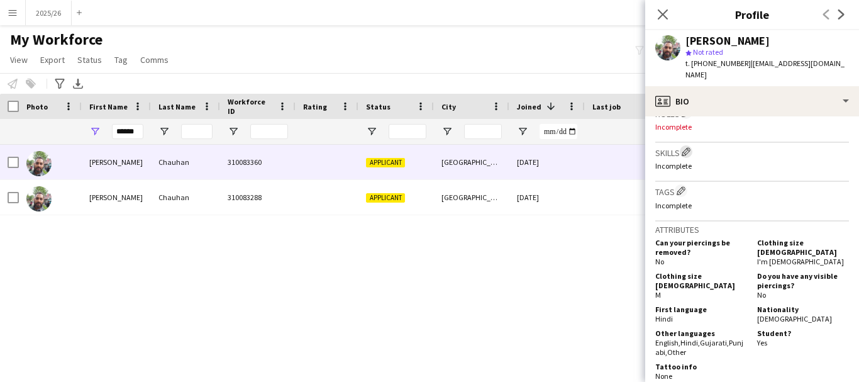
click at [538, 147] on app-icon "Edit crew company skills" at bounding box center [686, 151] width 9 height 9
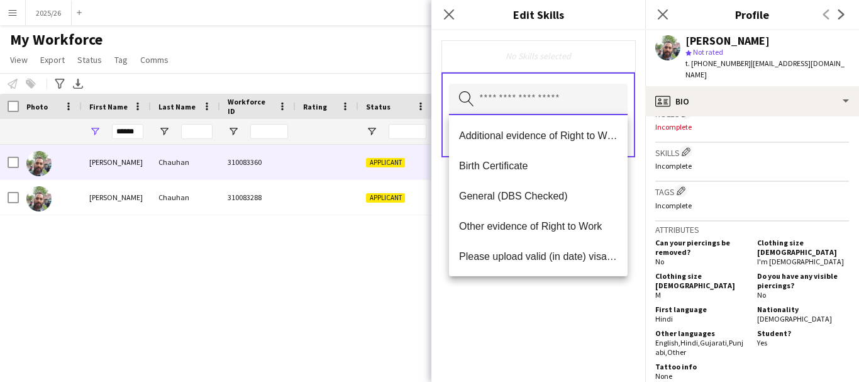
click at [538, 114] on input "text" at bounding box center [538, 99] width 179 height 31
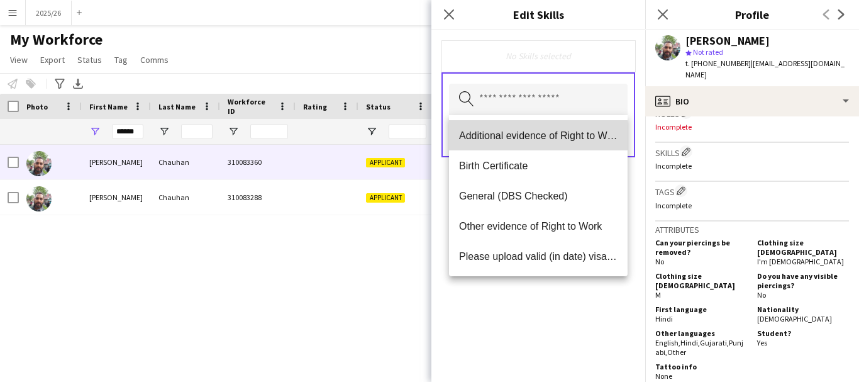
click at [505, 138] on span "Additional evidence of Right to Work" at bounding box center [538, 136] width 158 height 12
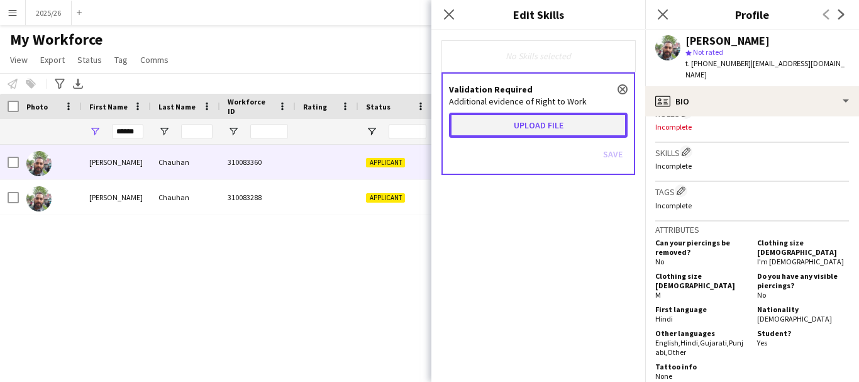
click at [499, 130] on button "Upload file" at bounding box center [538, 125] width 179 height 25
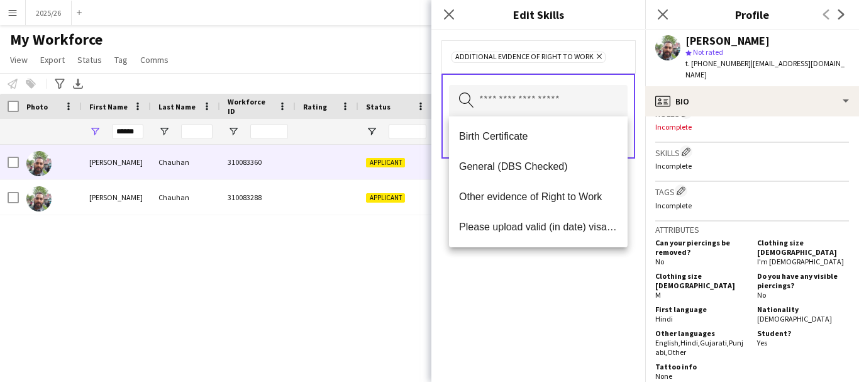
click at [538, 268] on div "Additional evidence of Right to Work Remove Search by skill name Save" at bounding box center [538, 206] width 214 height 352
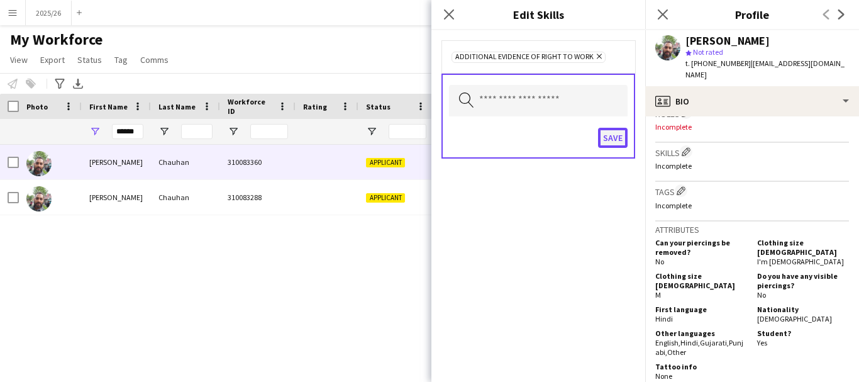
click at [538, 130] on button "Save" at bounding box center [613, 138] width 30 height 20
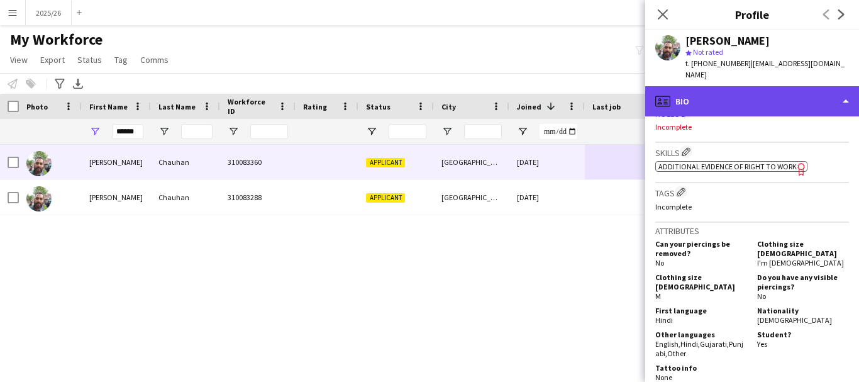
click at [538, 86] on div "profile Bio" at bounding box center [752, 101] width 214 height 30
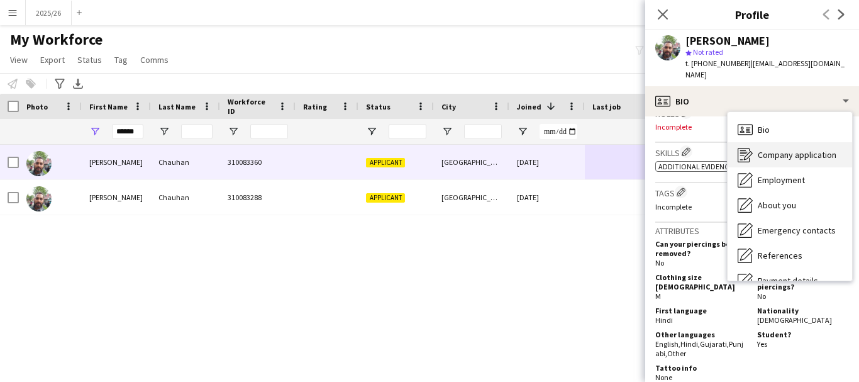
click at [538, 149] on span "Company application" at bounding box center [797, 154] width 79 height 11
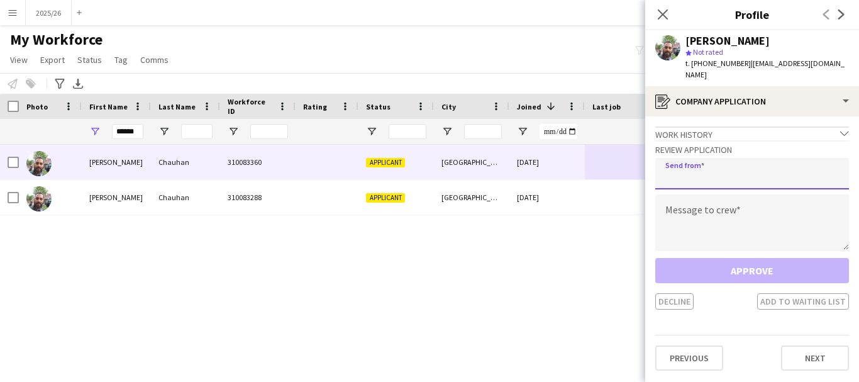
click at [538, 165] on input "email" at bounding box center [752, 173] width 194 height 31
paste input "**********"
type input "**********"
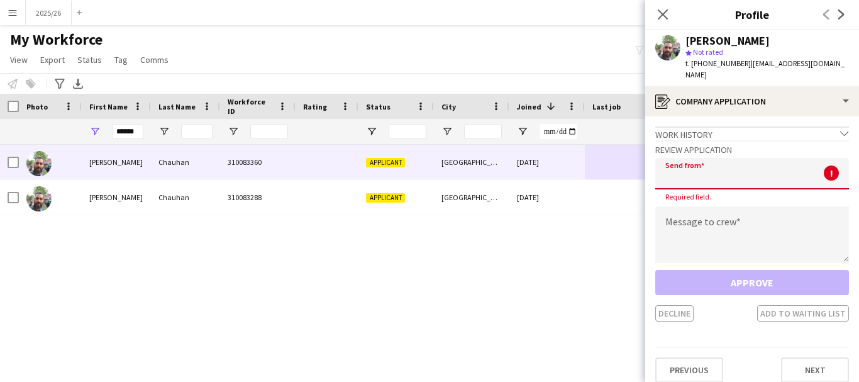
scroll to position [0, 0]
click at [538, 206] on textarea at bounding box center [752, 234] width 194 height 57
paste textarea "**********"
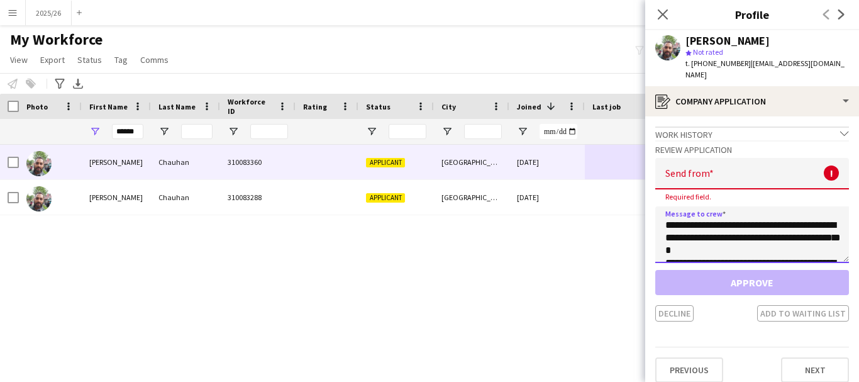
scroll to position [247, 0]
type textarea "**********"
click at [538, 166] on input "email" at bounding box center [752, 173] width 194 height 31
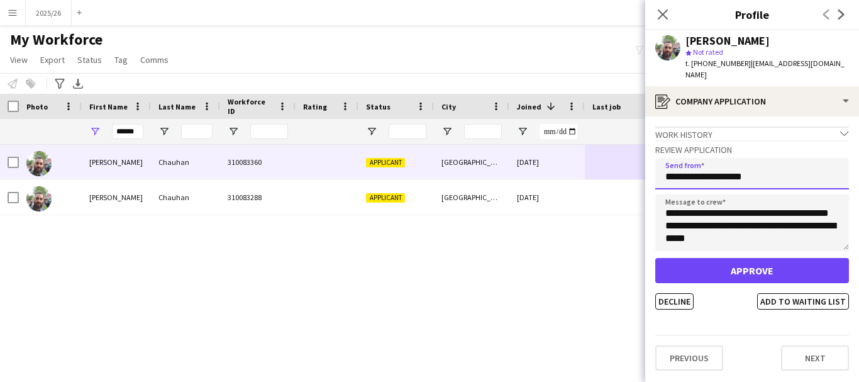
type input "**********"
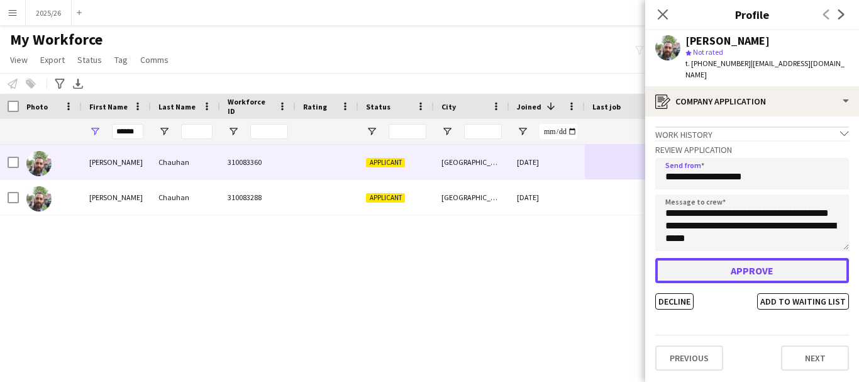
click at [538, 264] on button "Approve" at bounding box center [752, 270] width 194 height 25
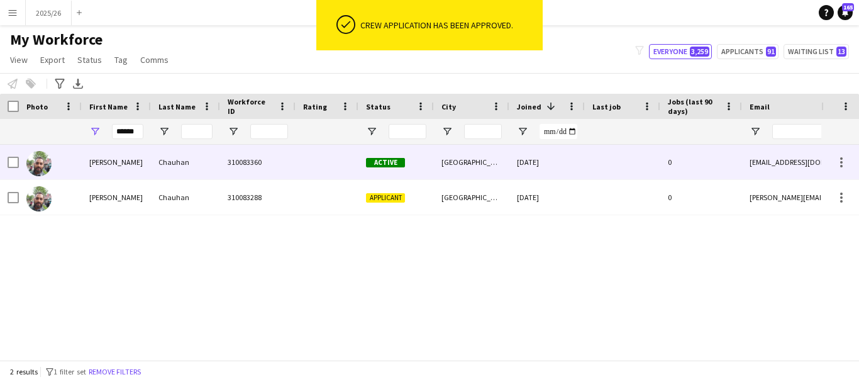
click at [538, 175] on div "19-08-2025" at bounding box center [546, 162] width 75 height 35
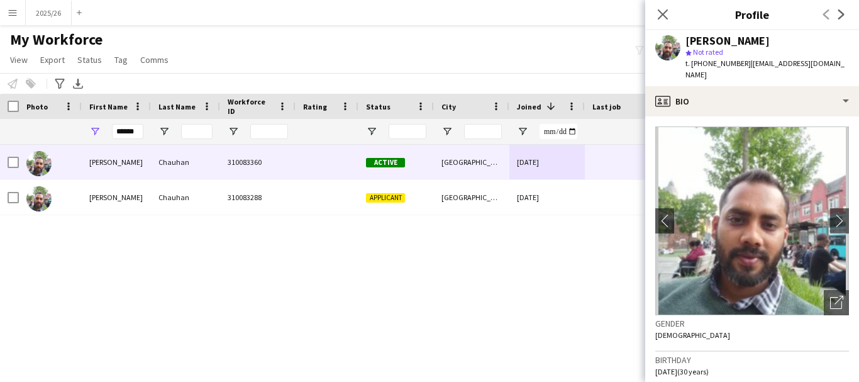
click at [538, 67] on span "t. +447587320928" at bounding box center [718, 62] width 65 height 9
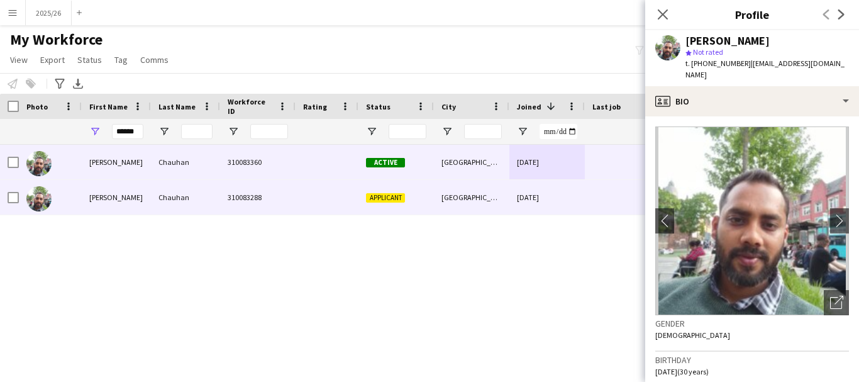
click at [509, 184] on div "Leeds" at bounding box center [471, 197] width 75 height 35
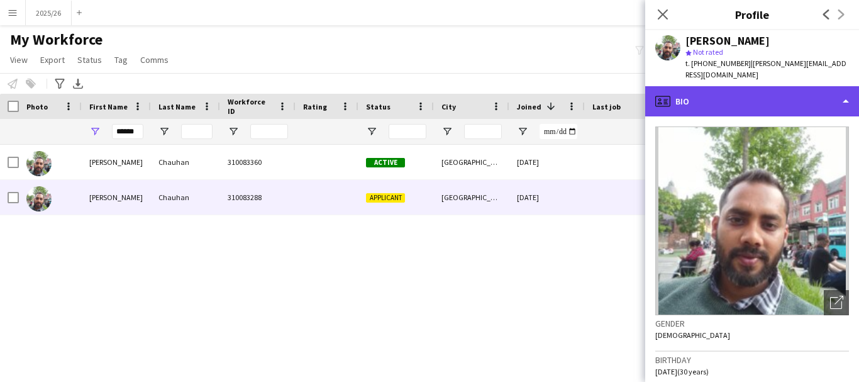
click at [538, 93] on div "profile Bio" at bounding box center [752, 101] width 214 height 30
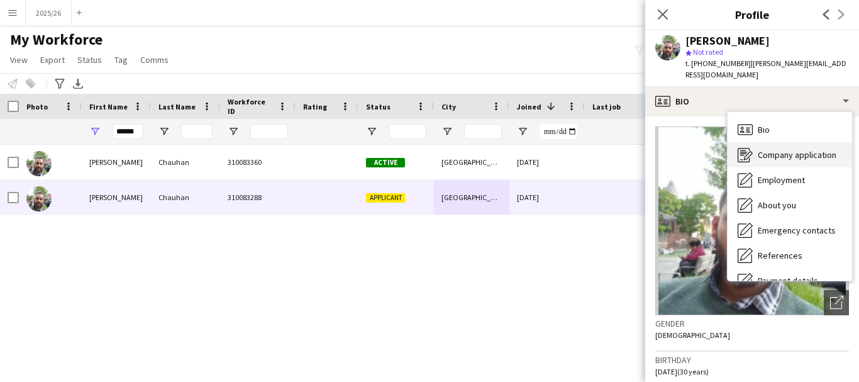
click at [538, 149] on div "Company application Company application" at bounding box center [790, 154] width 125 height 25
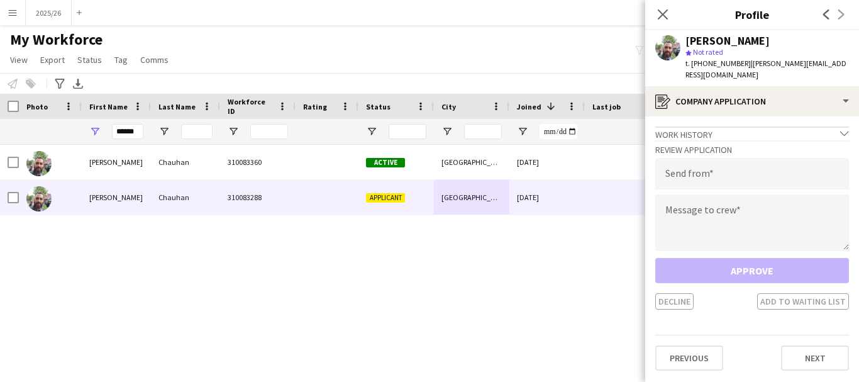
click at [538, 144] on h3 "Review Application" at bounding box center [752, 149] width 194 height 11
drag, startPoint x: 720, startPoint y: 164, endPoint x: 706, endPoint y: 143, distance: 25.3
click at [538, 144] on h3 "Review Application" at bounding box center [752, 149] width 194 height 11
click at [538, 173] on input "email" at bounding box center [752, 173] width 194 height 31
type input "**********"
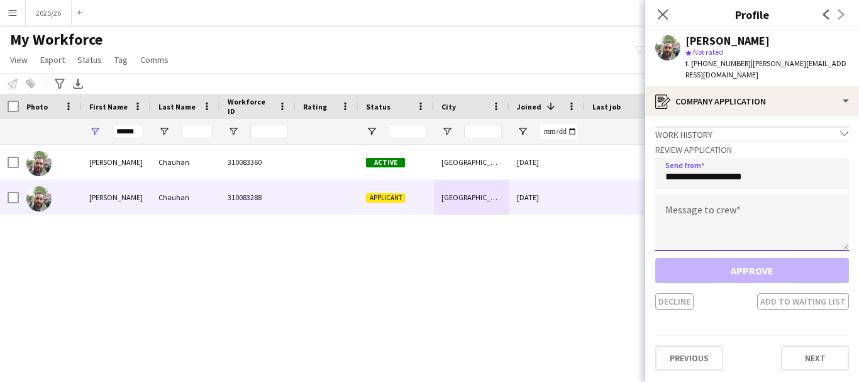
click at [538, 194] on textarea at bounding box center [752, 222] width 194 height 57
paste textarea "**********"
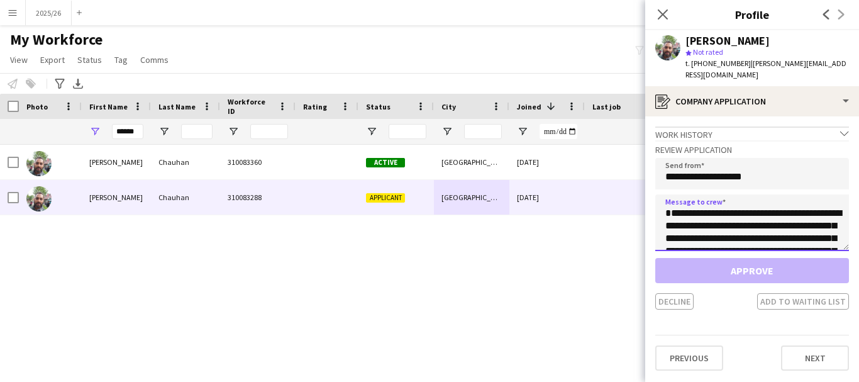
scroll to position [70, 0]
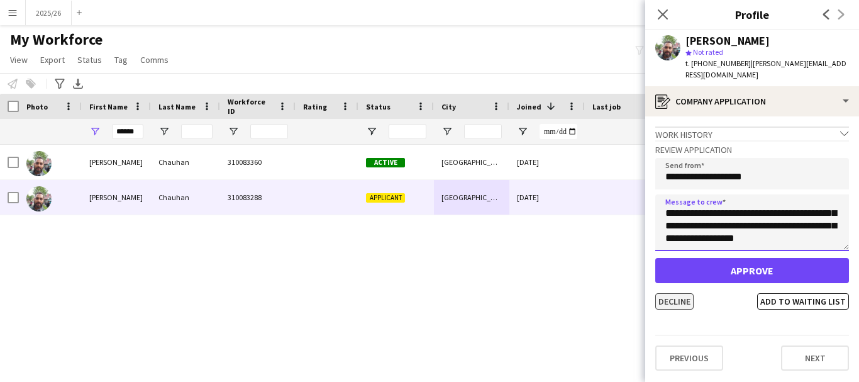
type textarea "**********"
click at [538, 293] on button "Decline" at bounding box center [674, 301] width 38 height 16
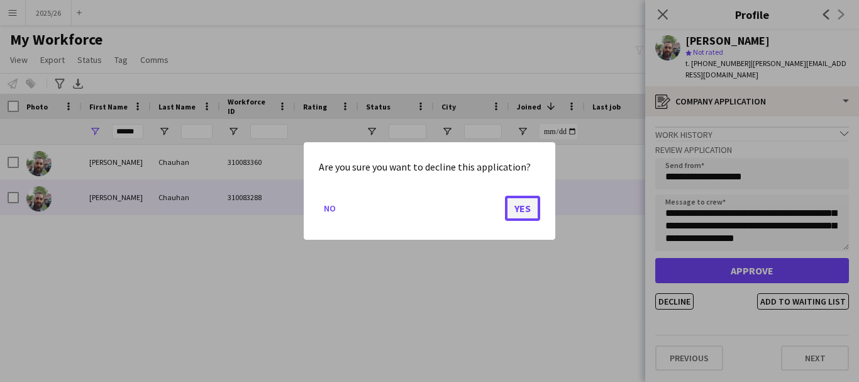
click at [516, 212] on button "Yes" at bounding box center [522, 208] width 35 height 25
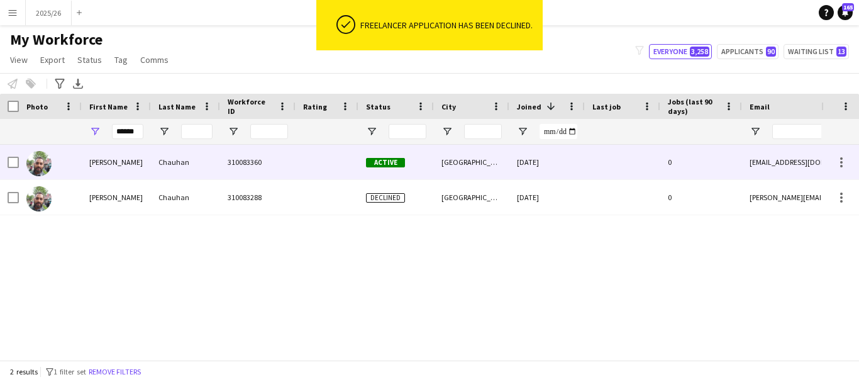
click at [491, 157] on div "Leeds" at bounding box center [471, 162] width 75 height 35
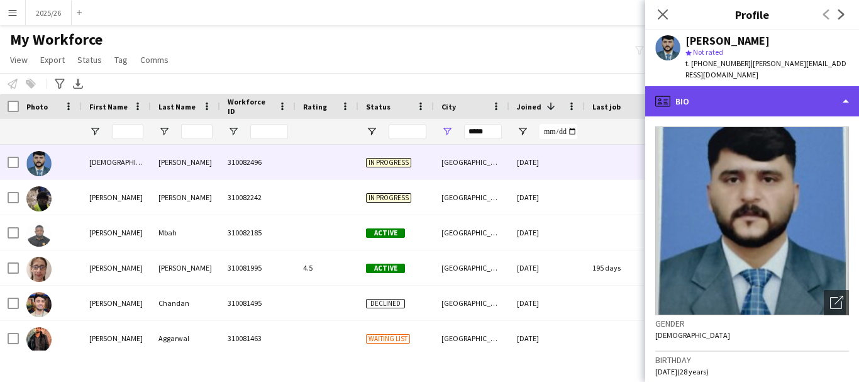
click at [767, 86] on div "profile Bio" at bounding box center [752, 101] width 214 height 30
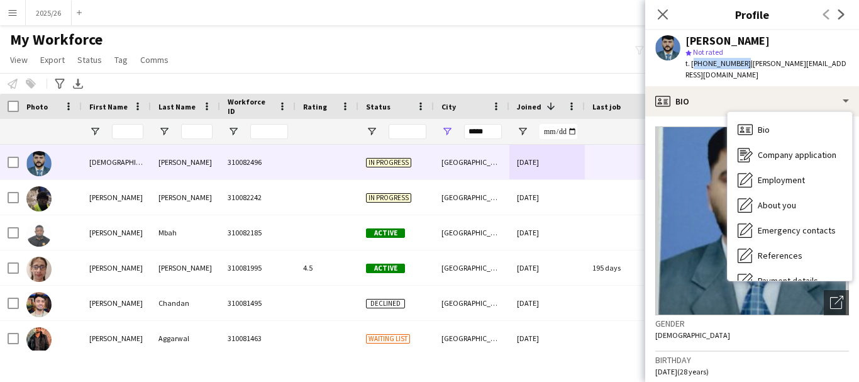
drag, startPoint x: 740, startPoint y: 62, endPoint x: 692, endPoint y: 62, distance: 47.8
click at [692, 62] on span "t. [PHONE_NUMBER]" at bounding box center [718, 62] width 65 height 9
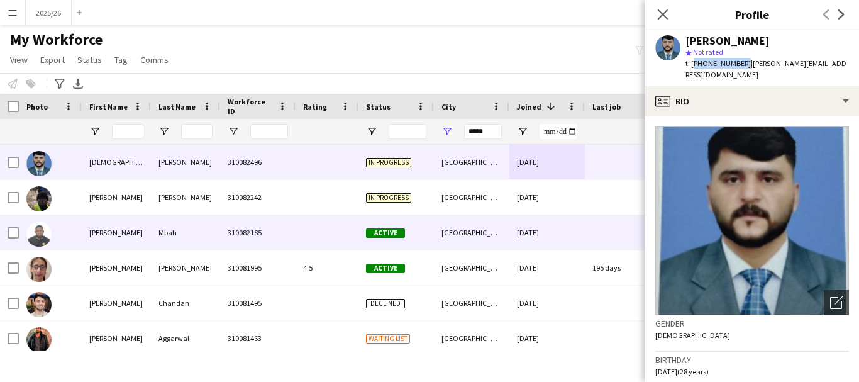
copy span "[PHONE_NUMBER]"
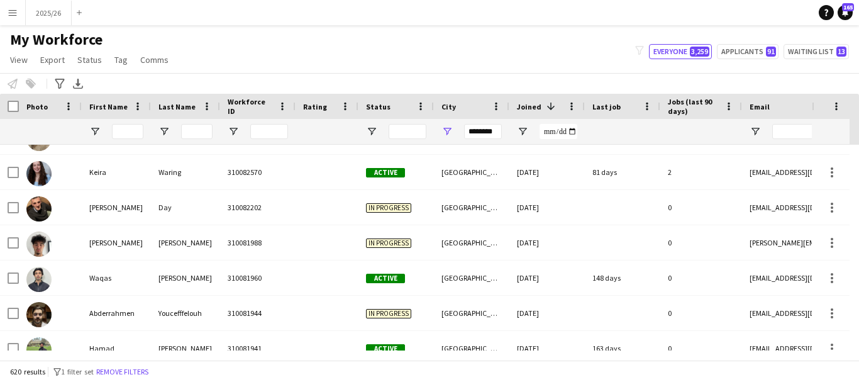
scroll to position [715, 0]
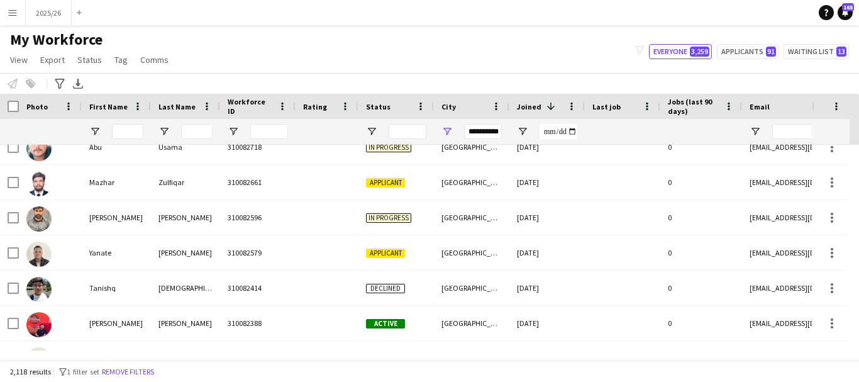
scroll to position [899, 0]
